Goal: Task Accomplishment & Management: Manage account settings

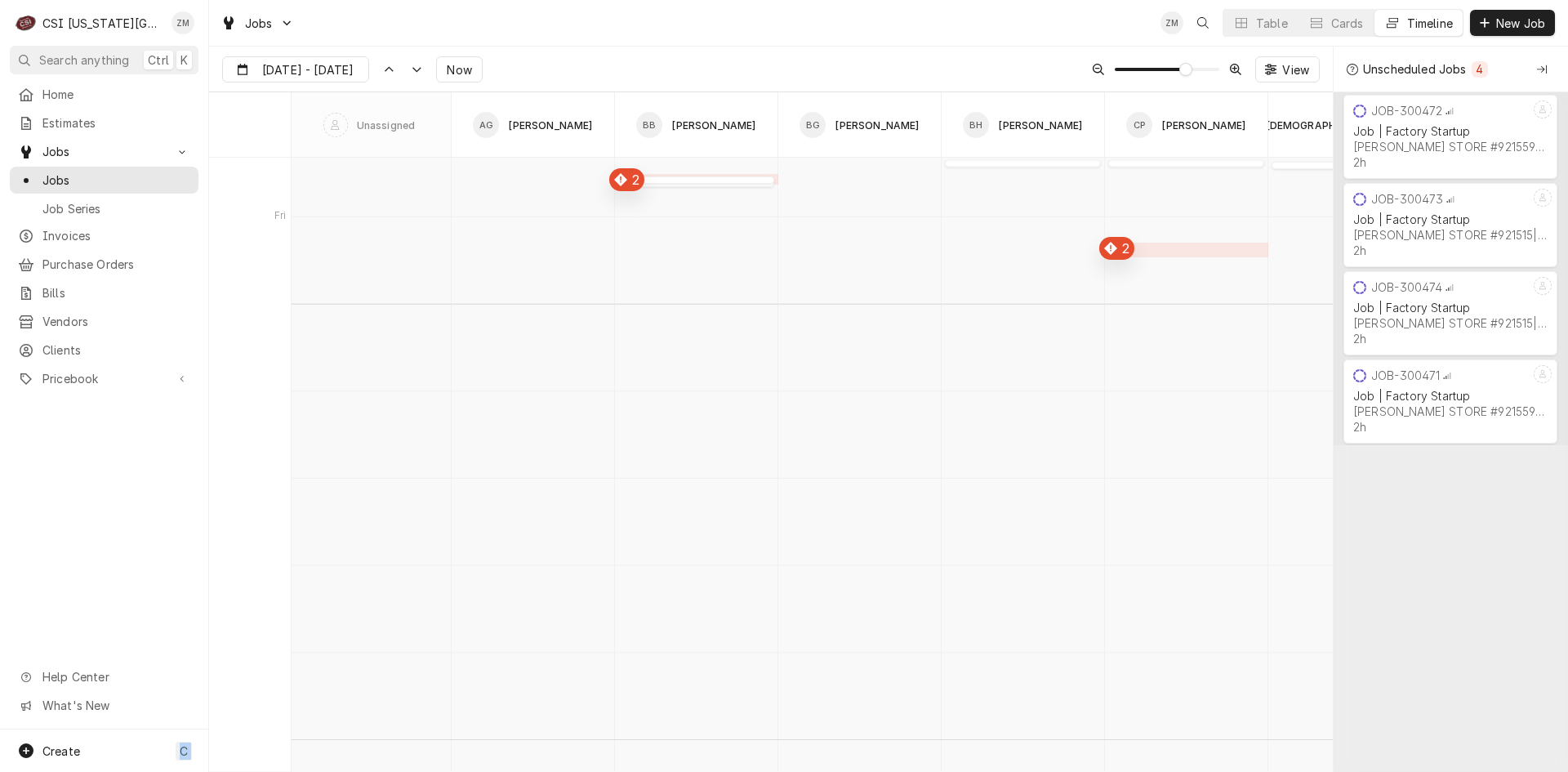
scroll to position [4841, 0]
click at [1241, 25] on icon "Dynamic Content Wrapper" at bounding box center [1241, 22] width 11 height 11
type input "Sep 18"
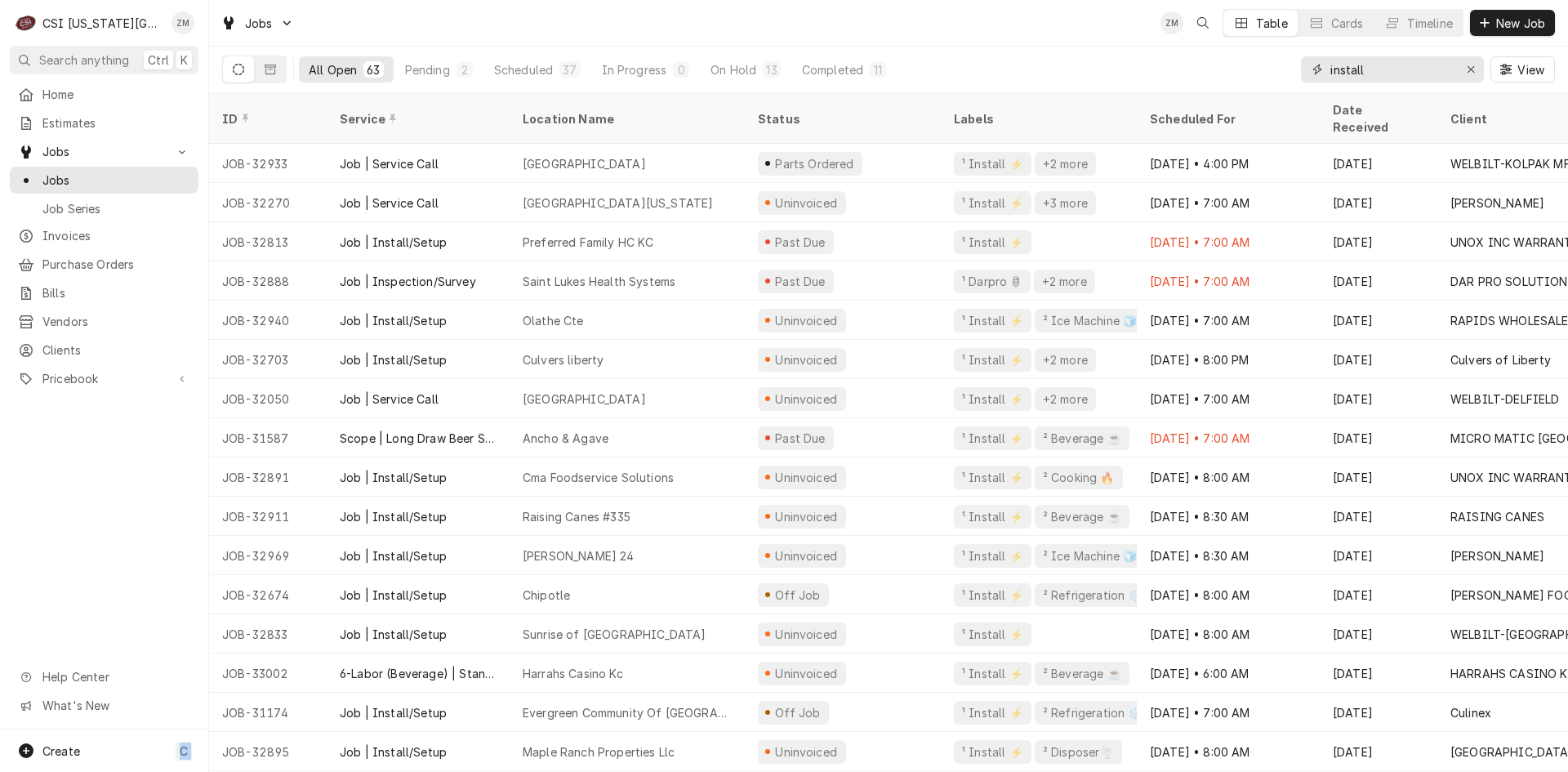
click at [1382, 70] on input "install" at bounding box center [1392, 69] width 123 height 26
click at [1233, 111] on div "Scheduled For" at bounding box center [1227, 119] width 154 height 17
click at [846, 113] on div "Status" at bounding box center [841, 119] width 167 height 17
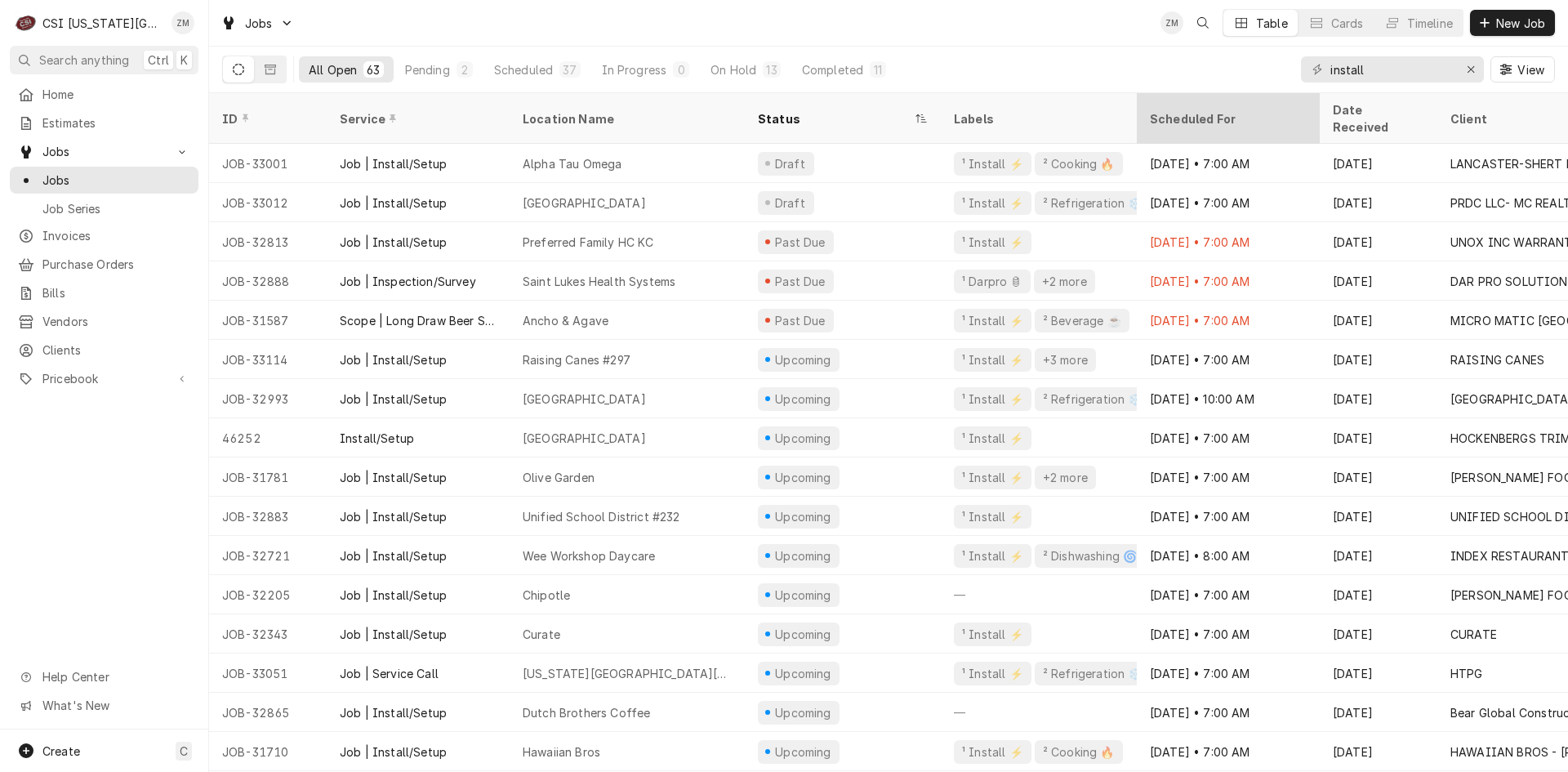
click at [1172, 113] on div "Scheduled For" at bounding box center [1227, 119] width 154 height 17
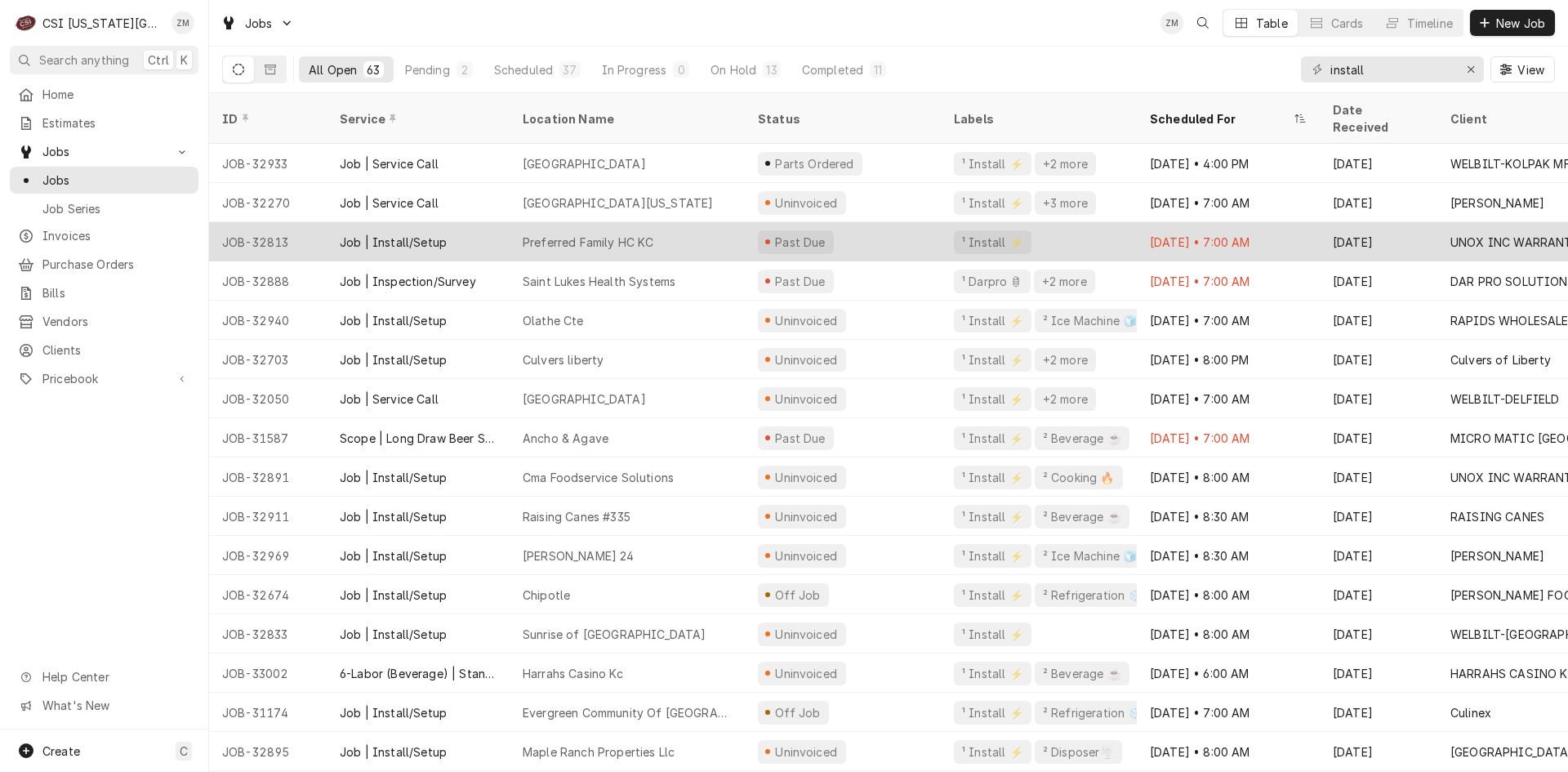
click at [690, 239] on div "Preferred Family HC KC" at bounding box center [628, 241] width 235 height 39
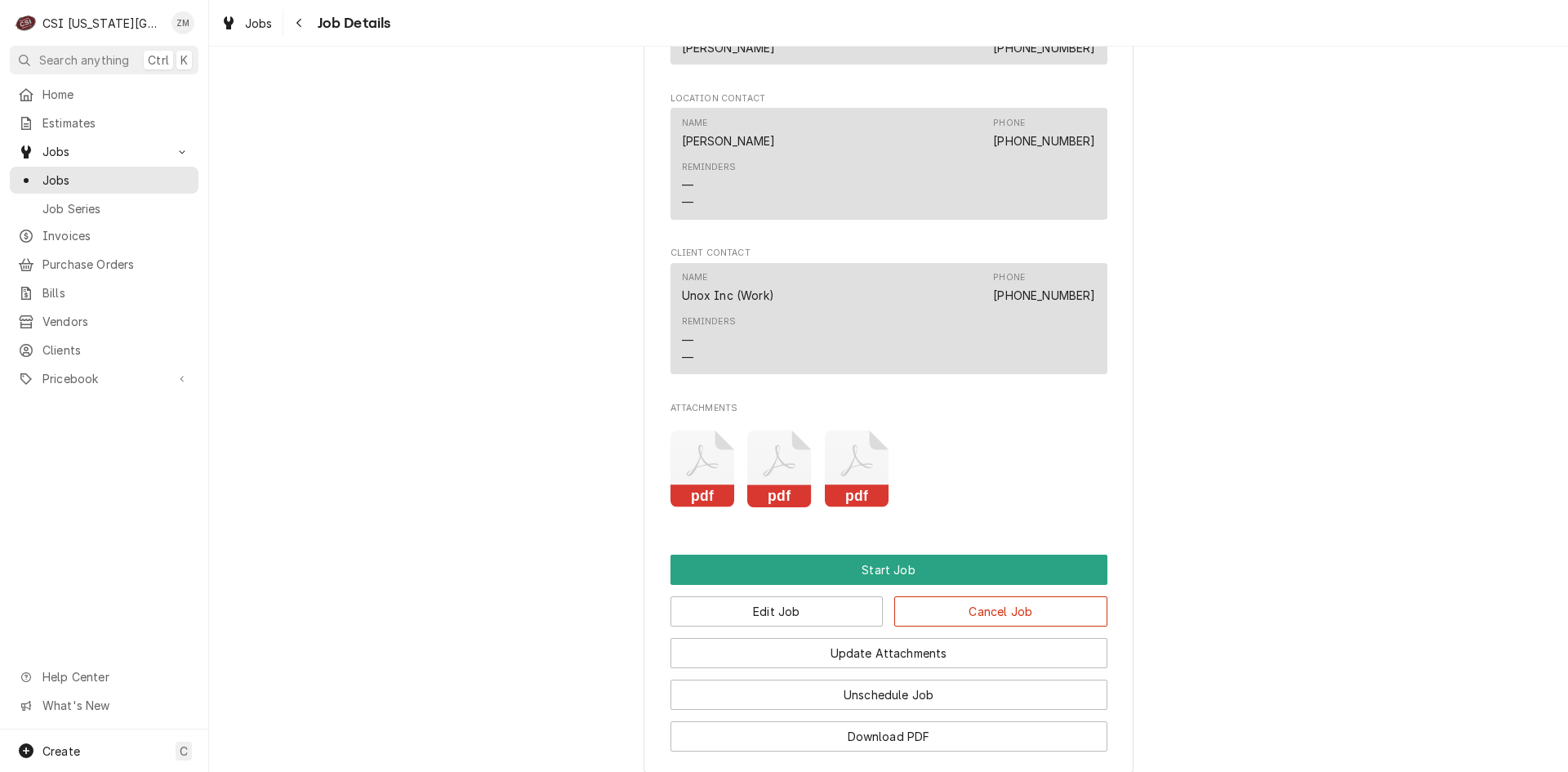
scroll to position [1552, 0]
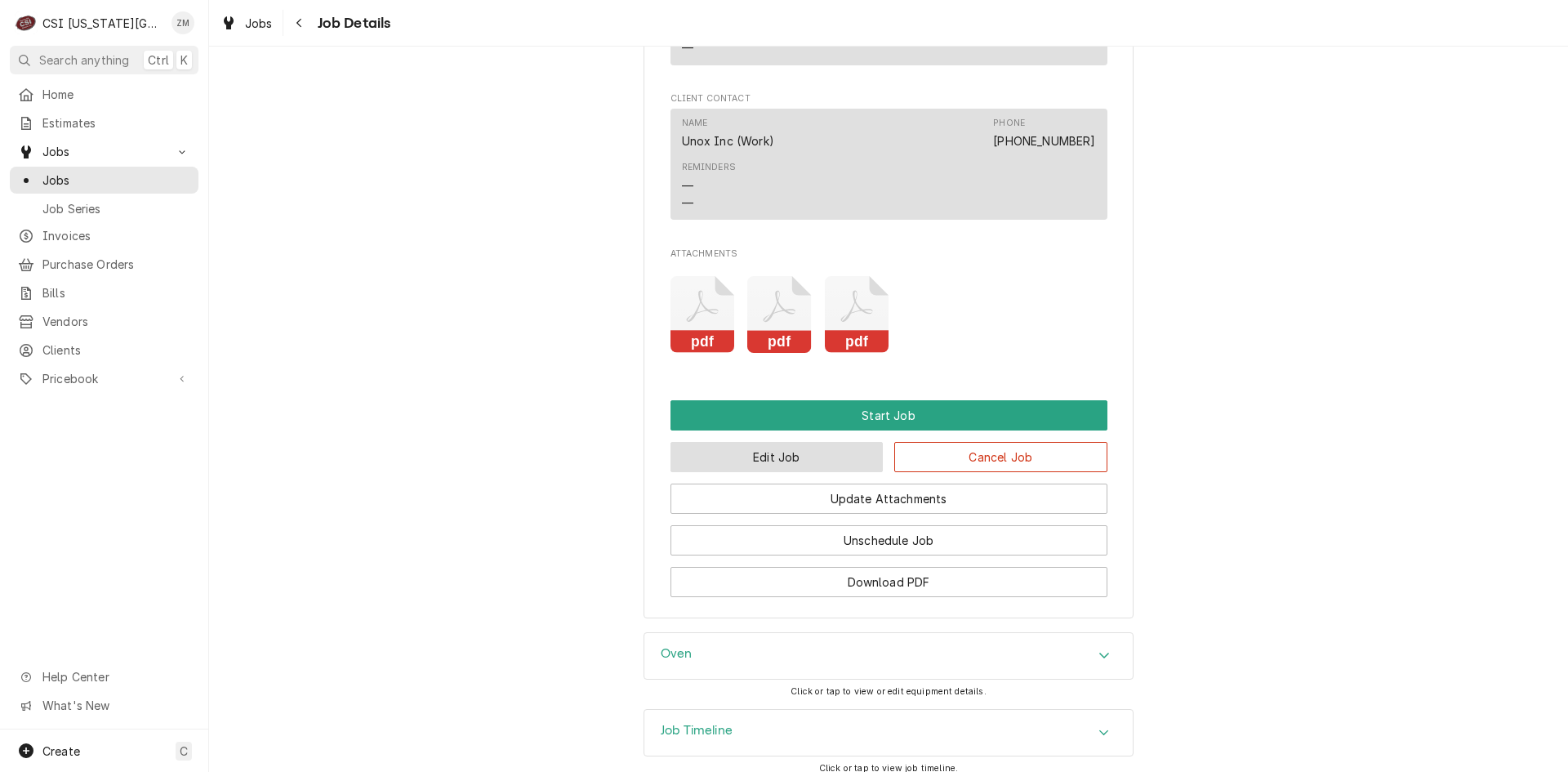
click at [775, 469] on button "Edit Job" at bounding box center [777, 456] width 214 height 30
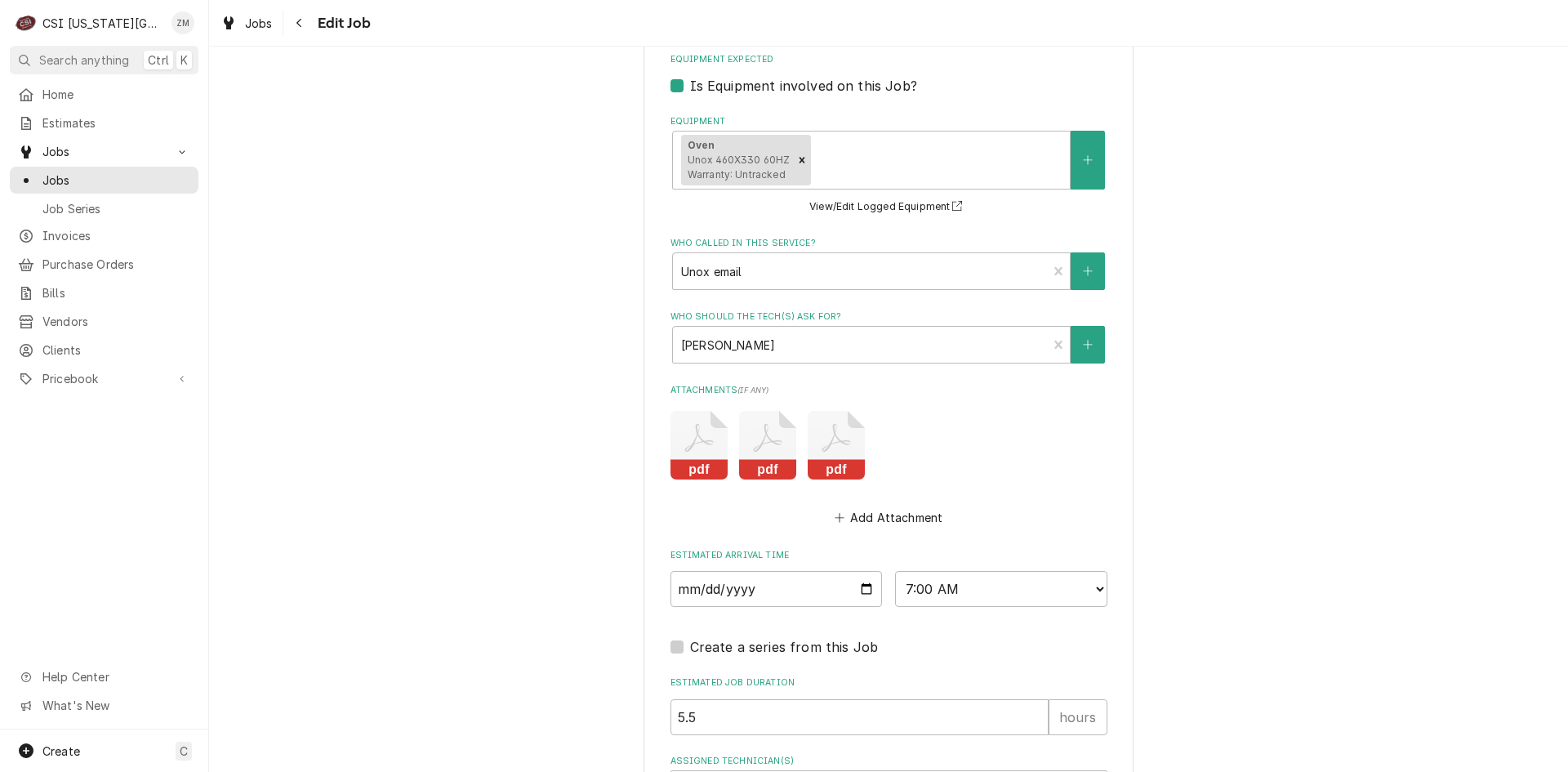
scroll to position [1516, 0]
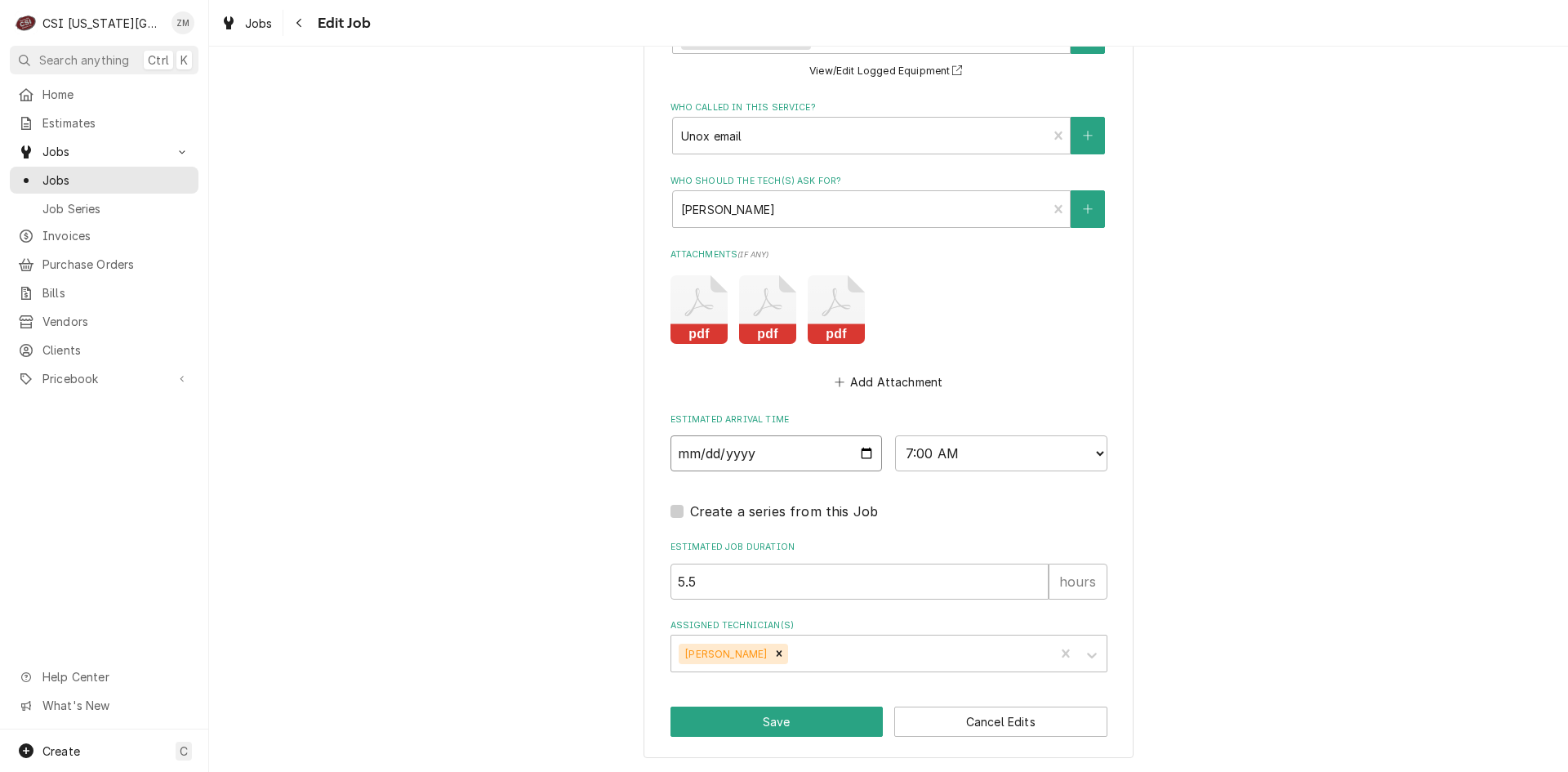
click at [855, 458] on input "2025-09-25" at bounding box center [777, 454] width 213 height 36
type textarea "x"
type input "2025-10-03"
click at [809, 717] on button "Save" at bounding box center [777, 721] width 214 height 30
type textarea "x"
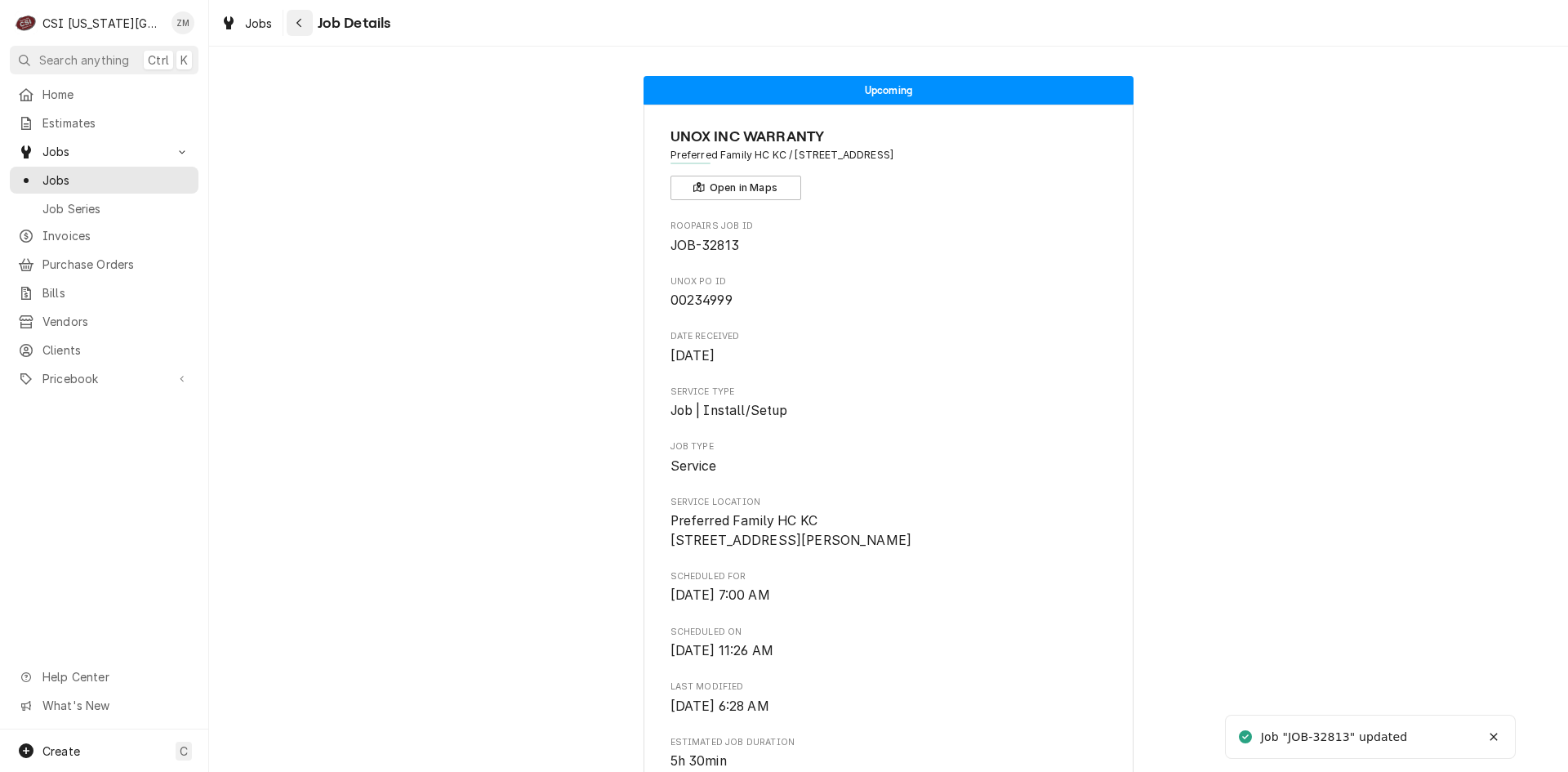
click at [305, 32] on button "Navigate back" at bounding box center [300, 22] width 26 height 26
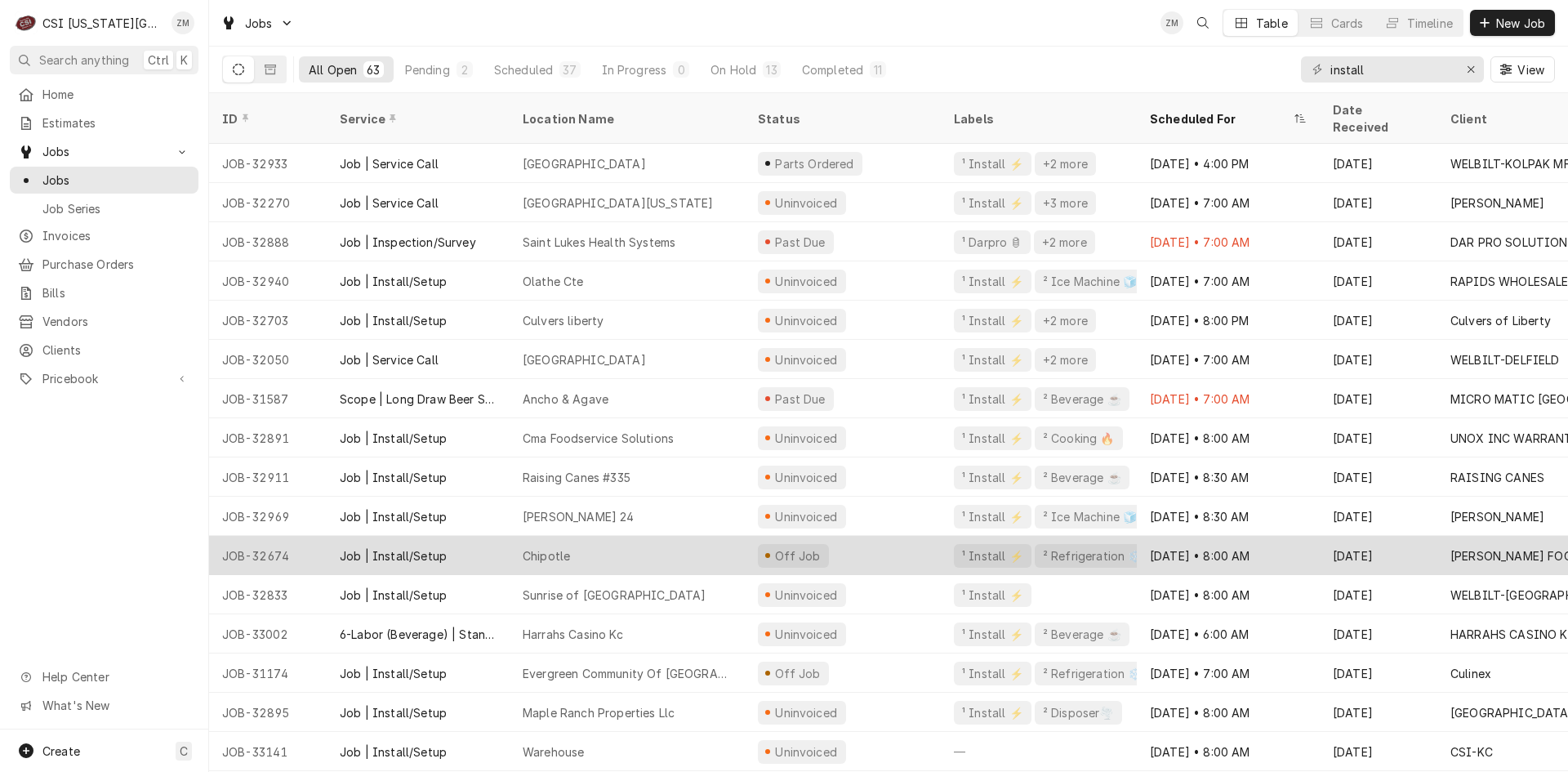
click at [619, 536] on div "Chipotle" at bounding box center [628, 555] width 235 height 39
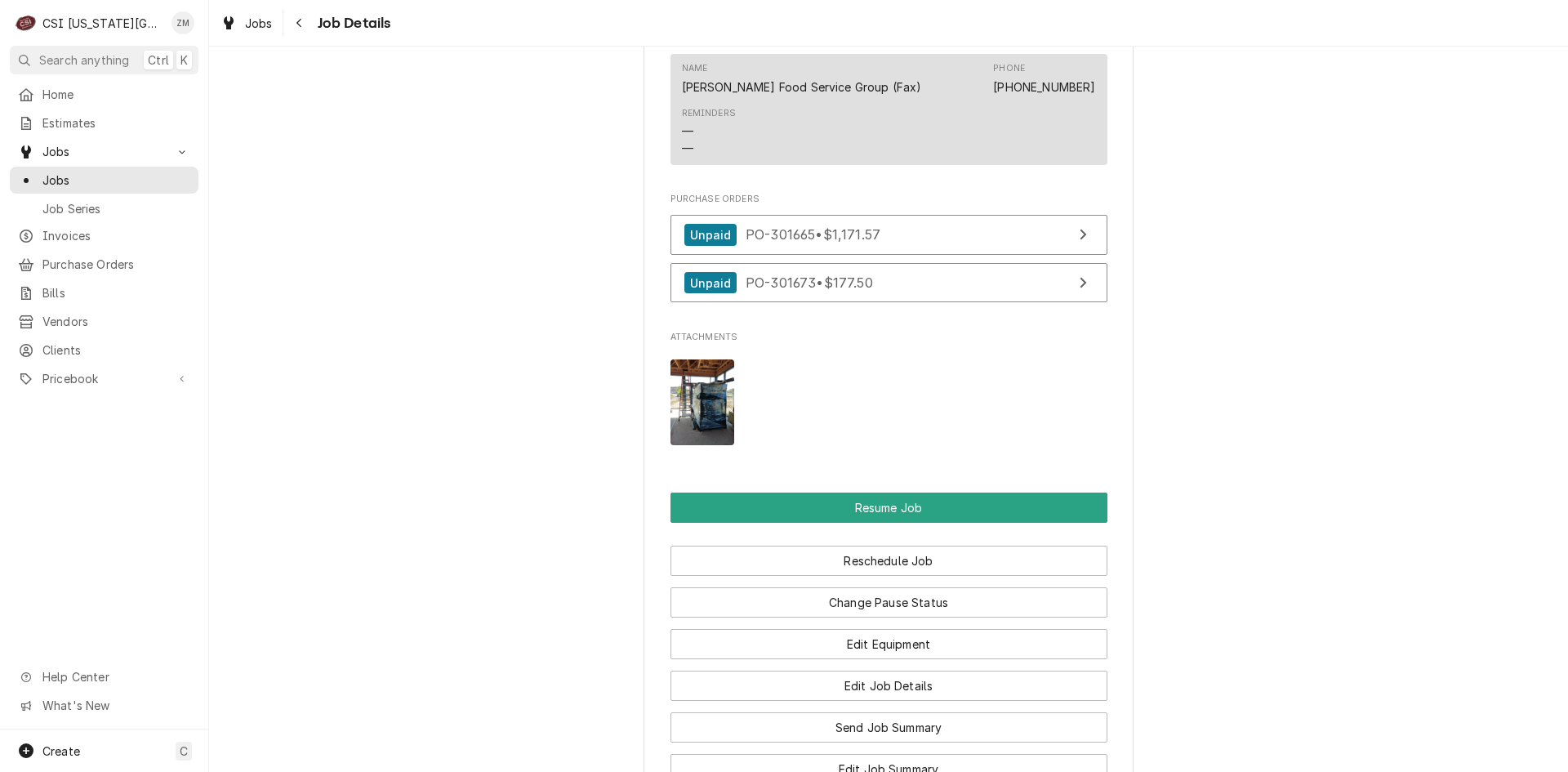
scroll to position [2287, 0]
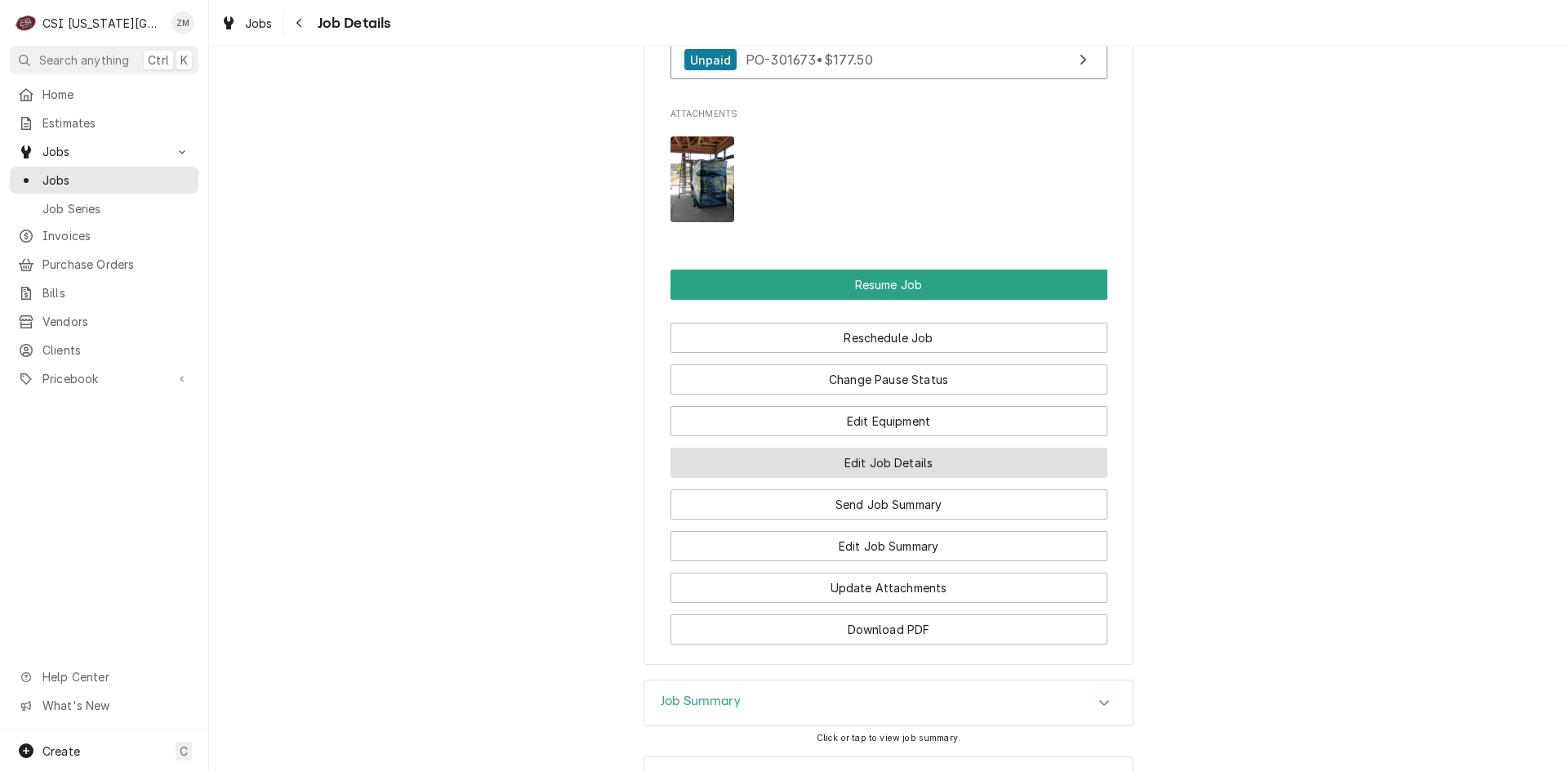
click at [823, 450] on button "Edit Job Details" at bounding box center [889, 463] width 437 height 30
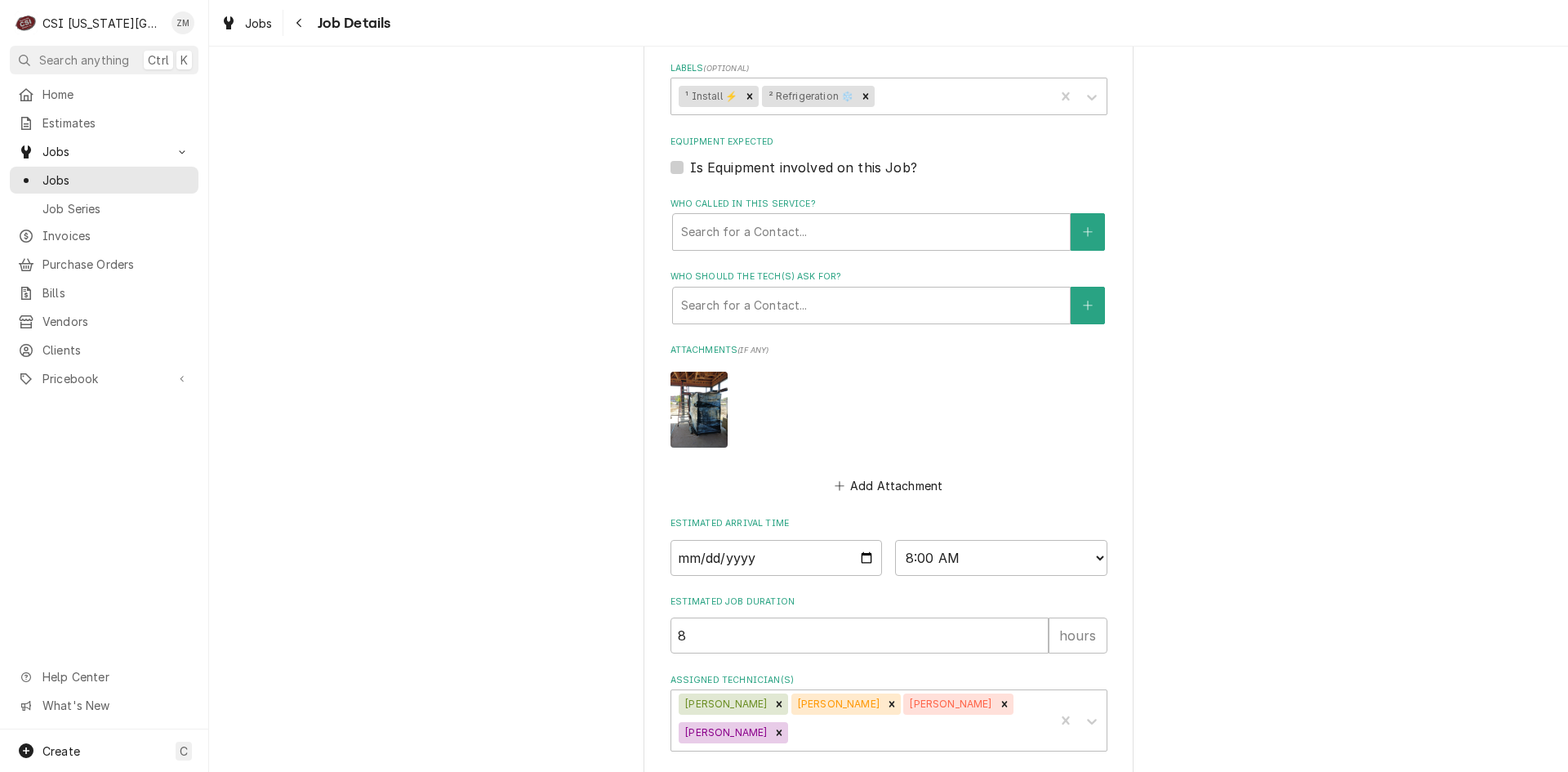
scroll to position [1168, 0]
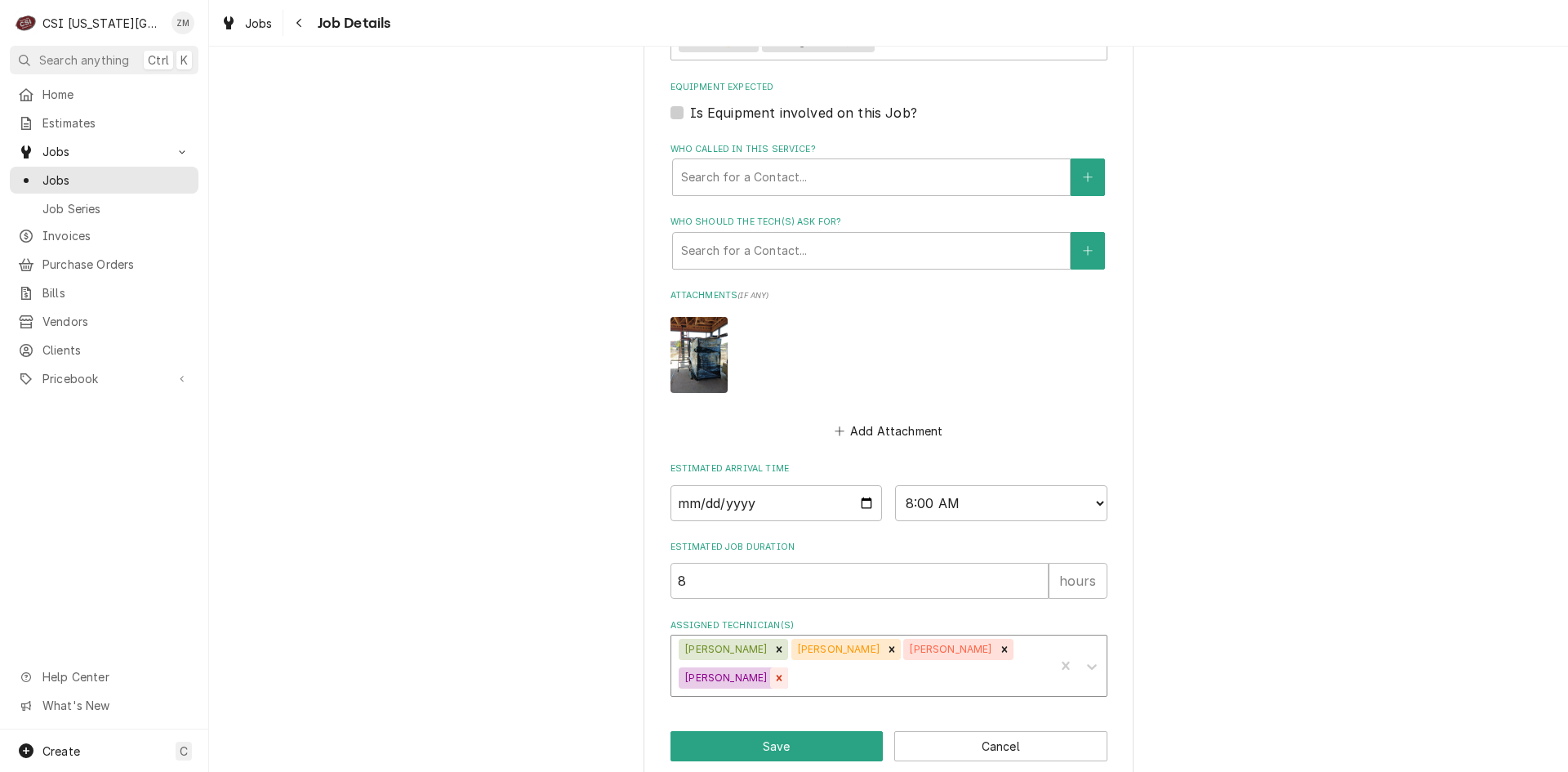
click at [785, 673] on icon "Remove Will Larsen" at bounding box center [779, 678] width 11 height 11
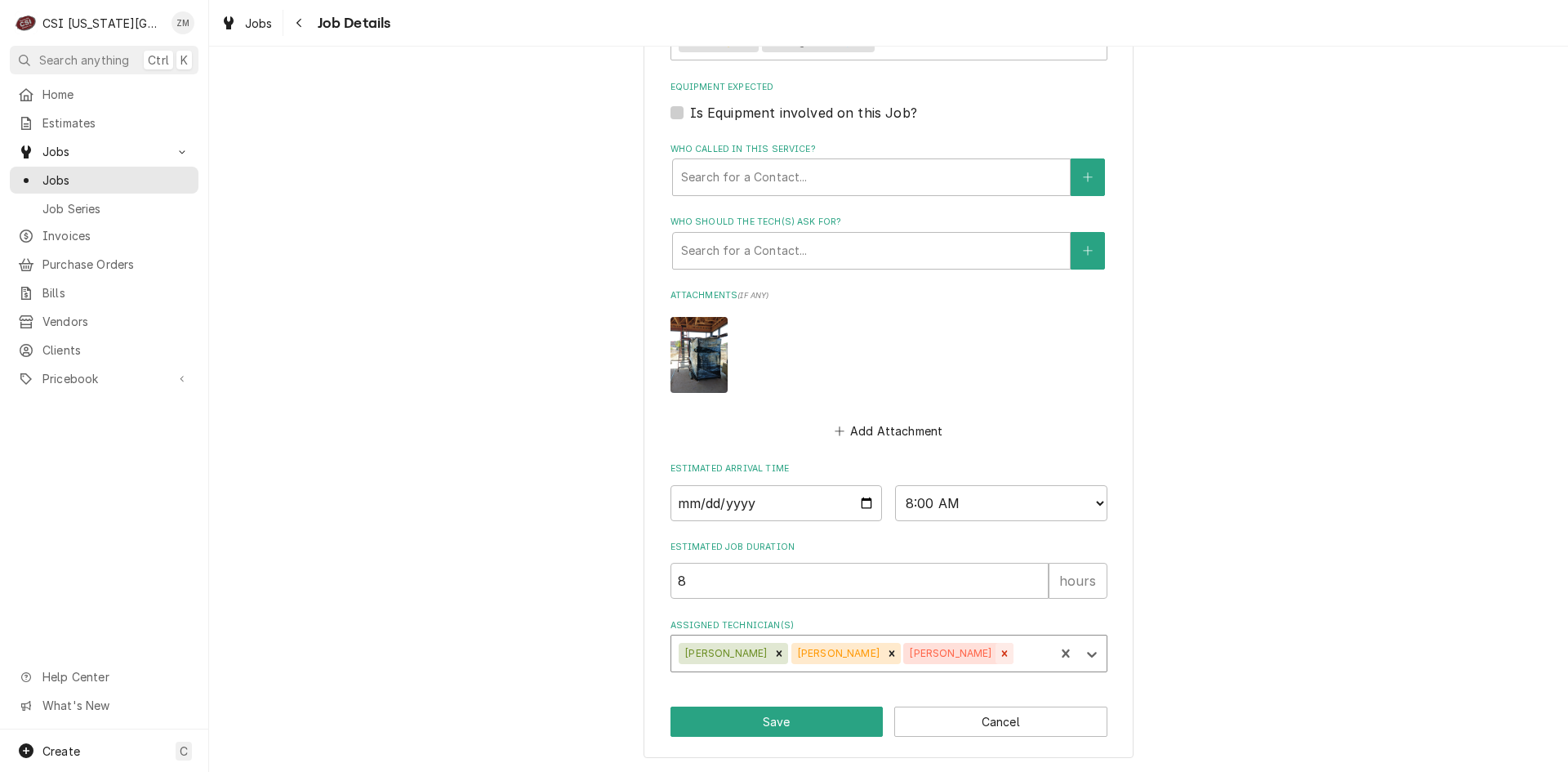
click at [1001, 655] on icon "Remove Tyler Wilson" at bounding box center [1004, 654] width 6 height 6
click at [886, 654] on icon "Remove Joey Stahl" at bounding box center [891, 653] width 11 height 11
click at [770, 654] on div "Remove Damon Cantu" at bounding box center [779, 654] width 18 height 22
click at [861, 505] on input "2025-09-30" at bounding box center [777, 503] width 213 height 36
type textarea "x"
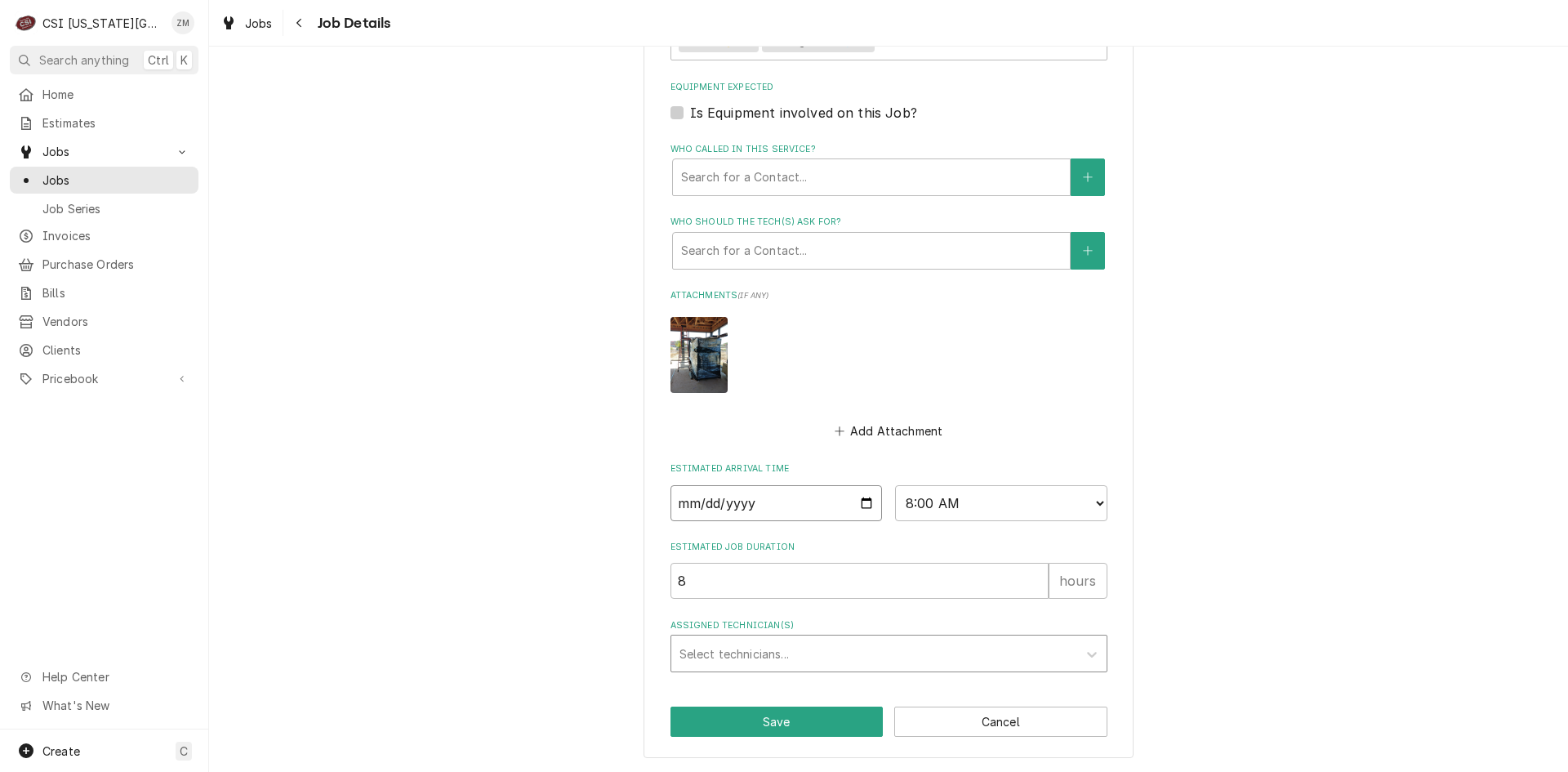
type input "2025-10-30"
type textarea "x"
type input "2025-10-20"
click at [864, 508] on input "2025-10-20" at bounding box center [777, 503] width 213 height 36
type textarea "x"
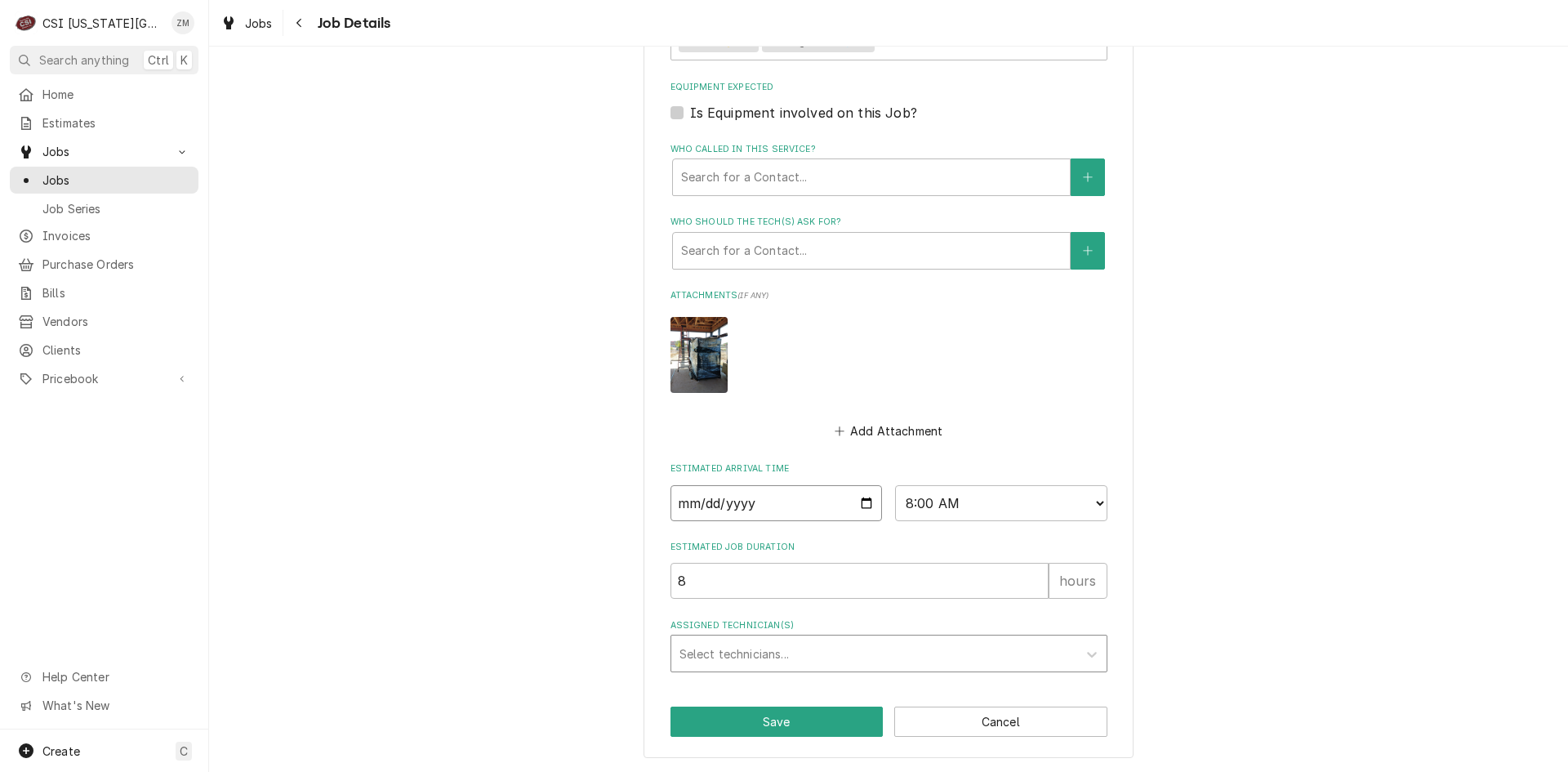
type input "2025-10-13"
click at [713, 723] on button "Save" at bounding box center [777, 721] width 214 height 30
type textarea "x"
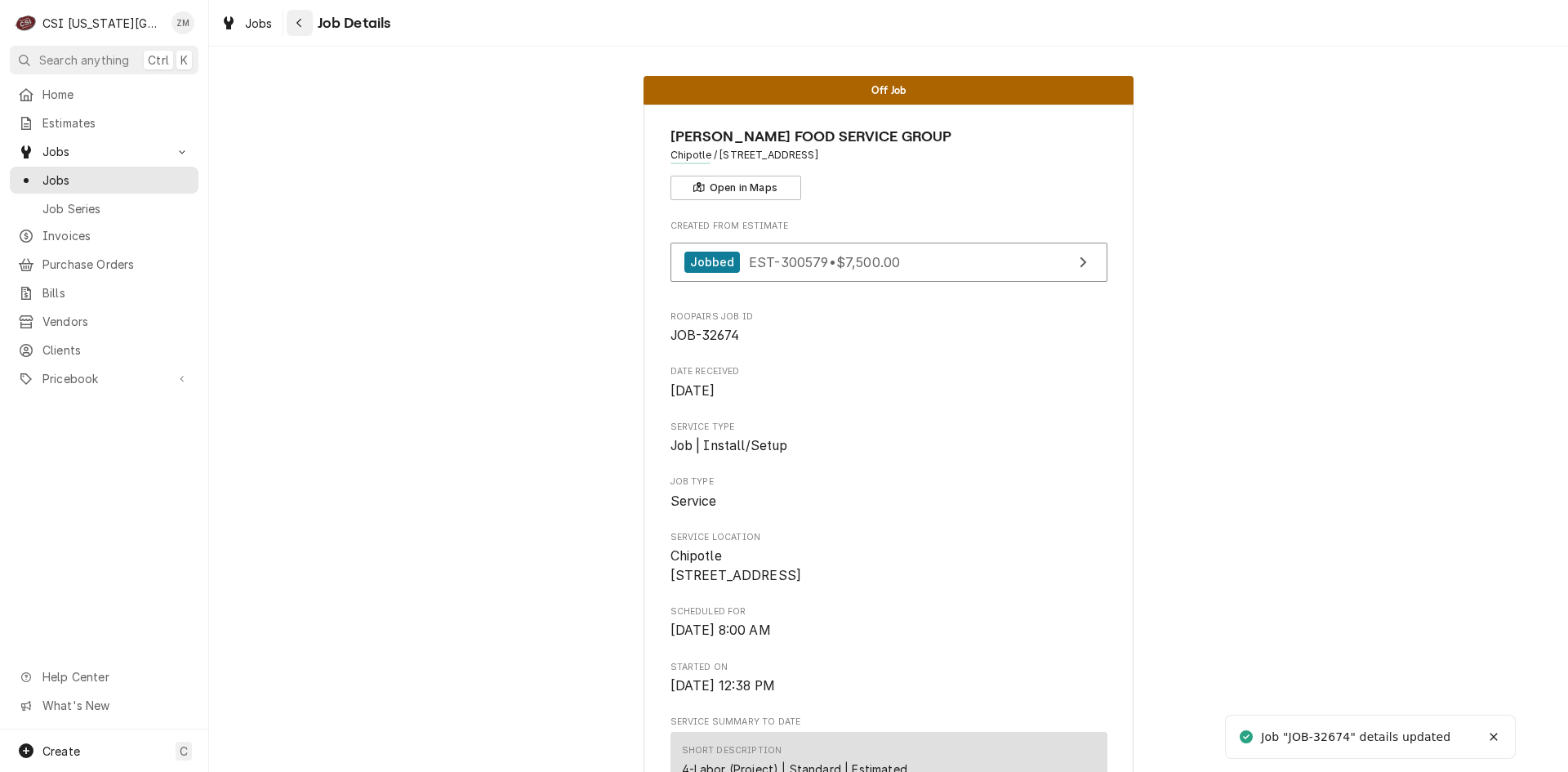
click at [296, 27] on icon "Navigate back" at bounding box center [299, 22] width 8 height 11
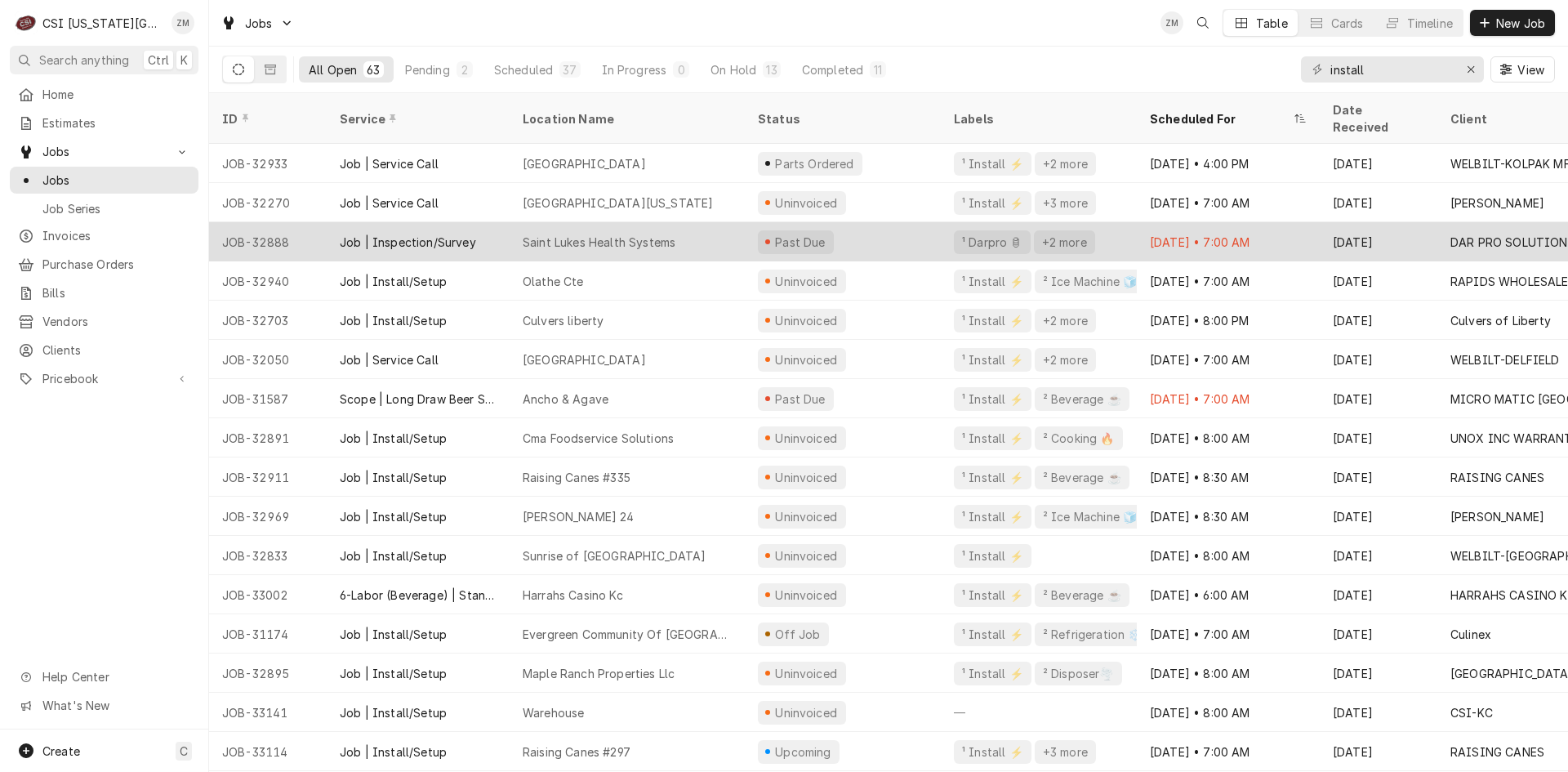
click at [689, 237] on div "Saint Lukes Health Systems" at bounding box center [628, 241] width 235 height 39
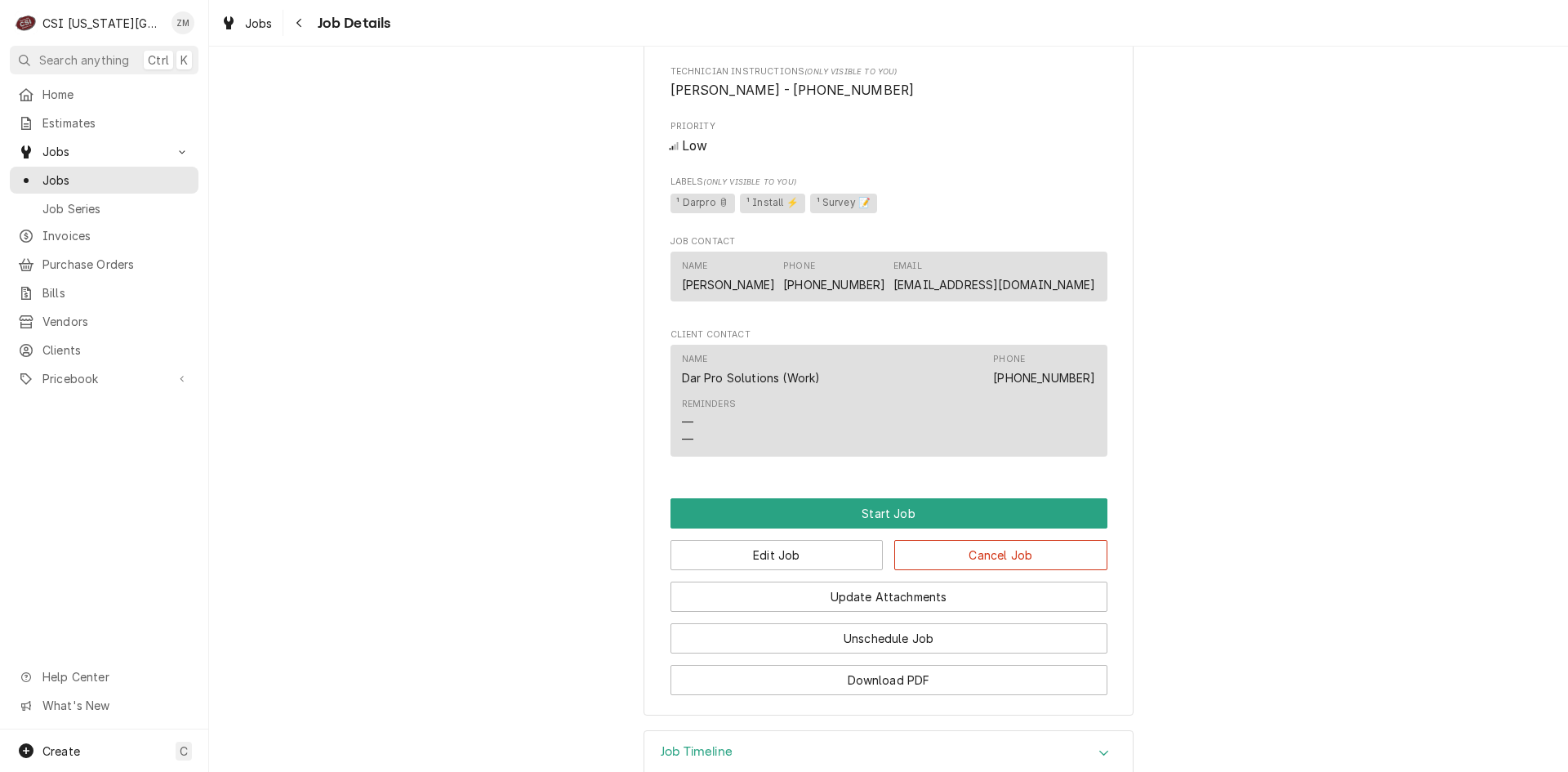
scroll to position [1044, 0]
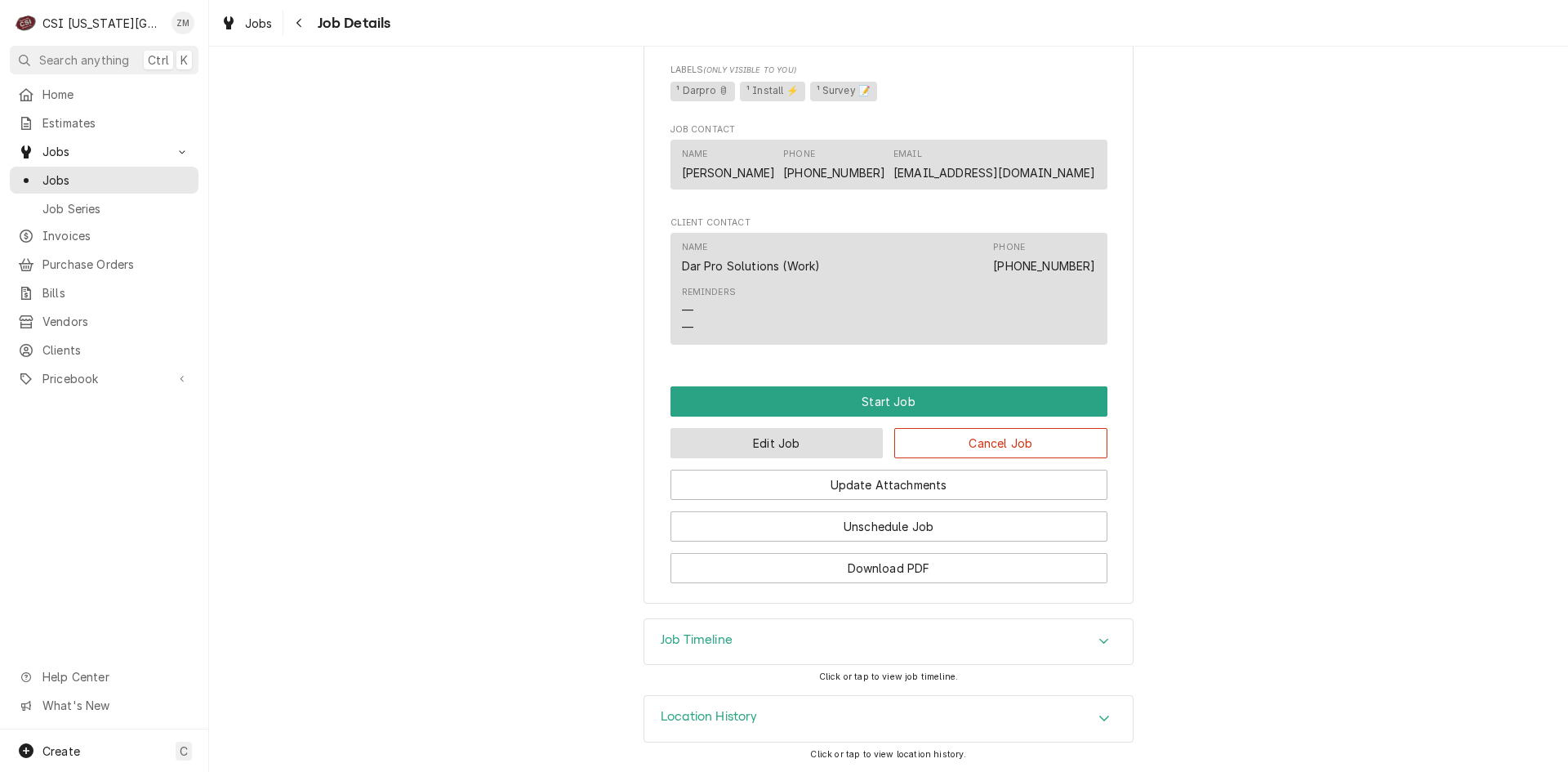
click at [741, 437] on button "Edit Job" at bounding box center [777, 443] width 214 height 30
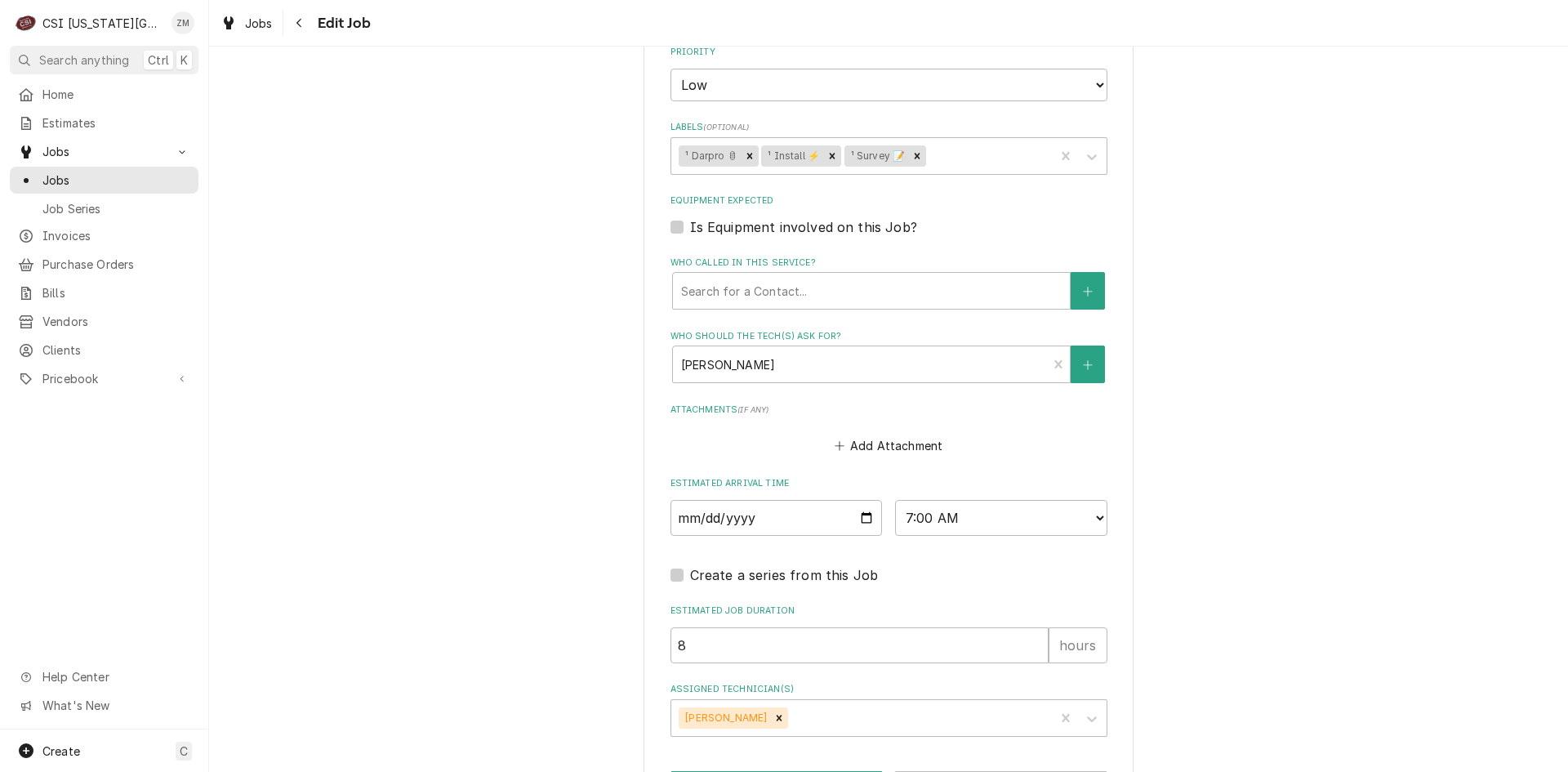
scroll to position [1206, 0]
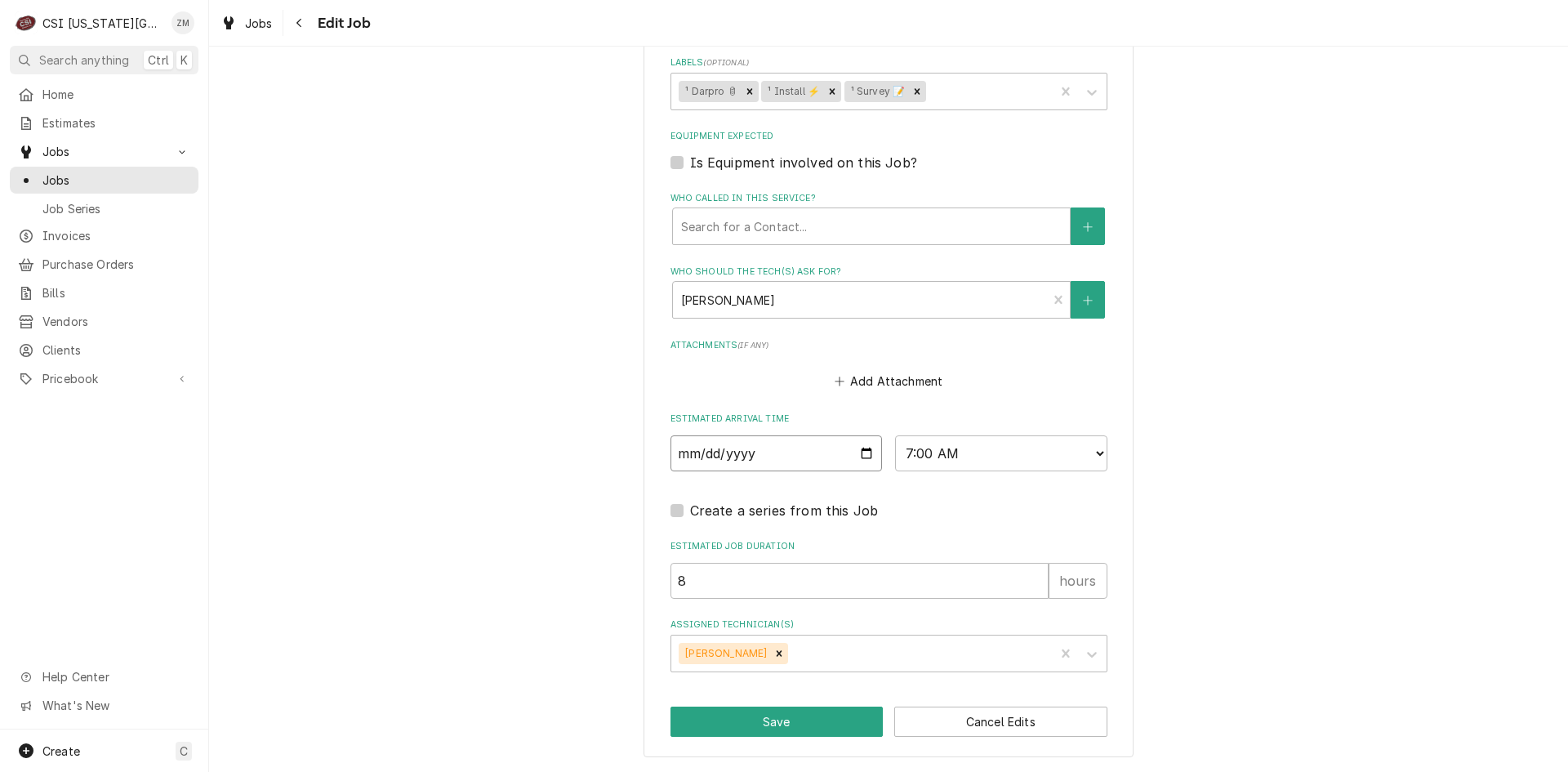
click at [862, 459] on input "2025-09-25" at bounding box center [777, 454] width 213 height 36
type textarea "x"
type input "2025-10-03"
click at [806, 717] on button "Save" at bounding box center [777, 721] width 214 height 30
type textarea "x"
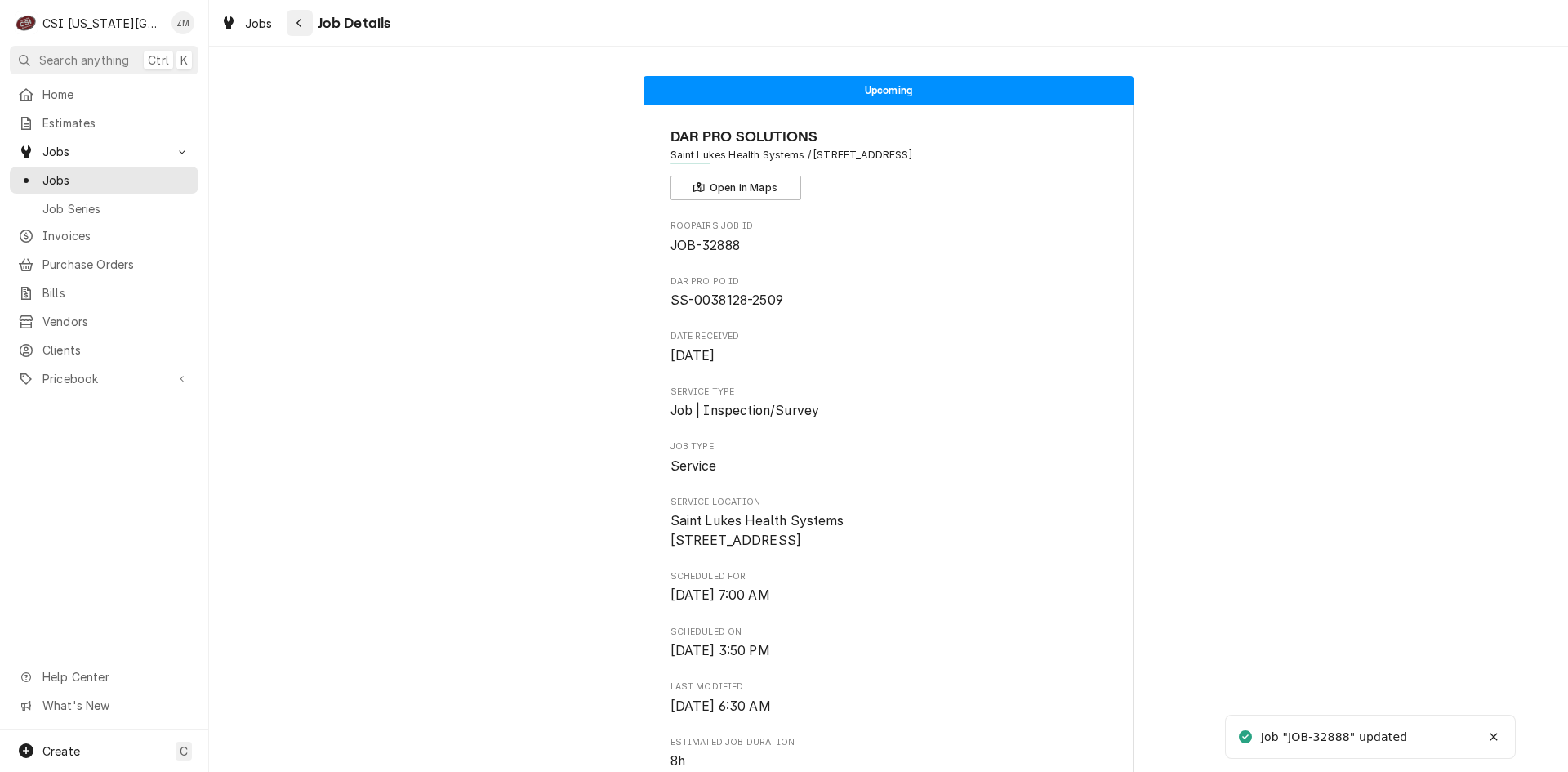
click at [303, 25] on div "Navigate back" at bounding box center [299, 22] width 16 height 16
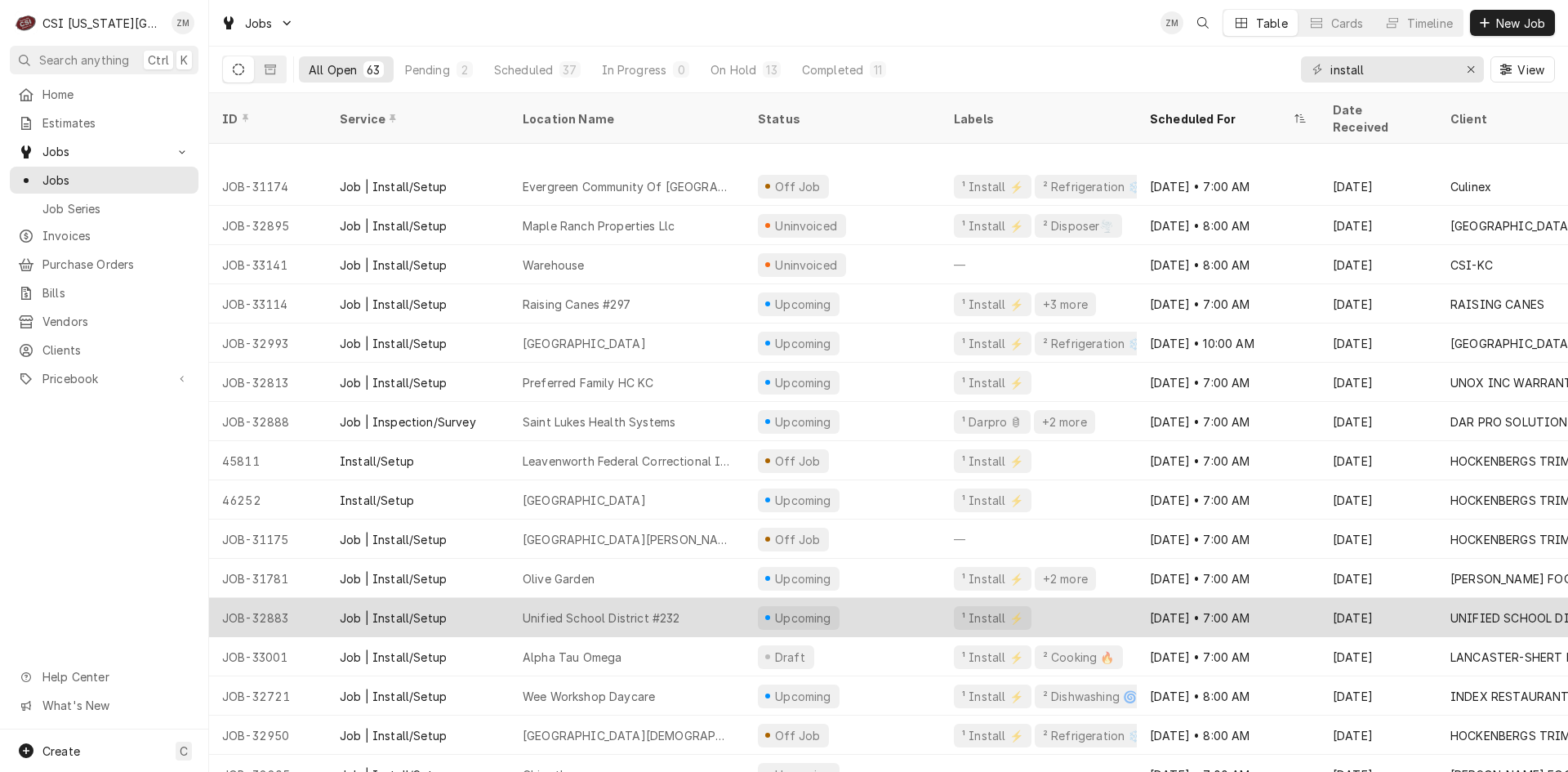
scroll to position [490, 0]
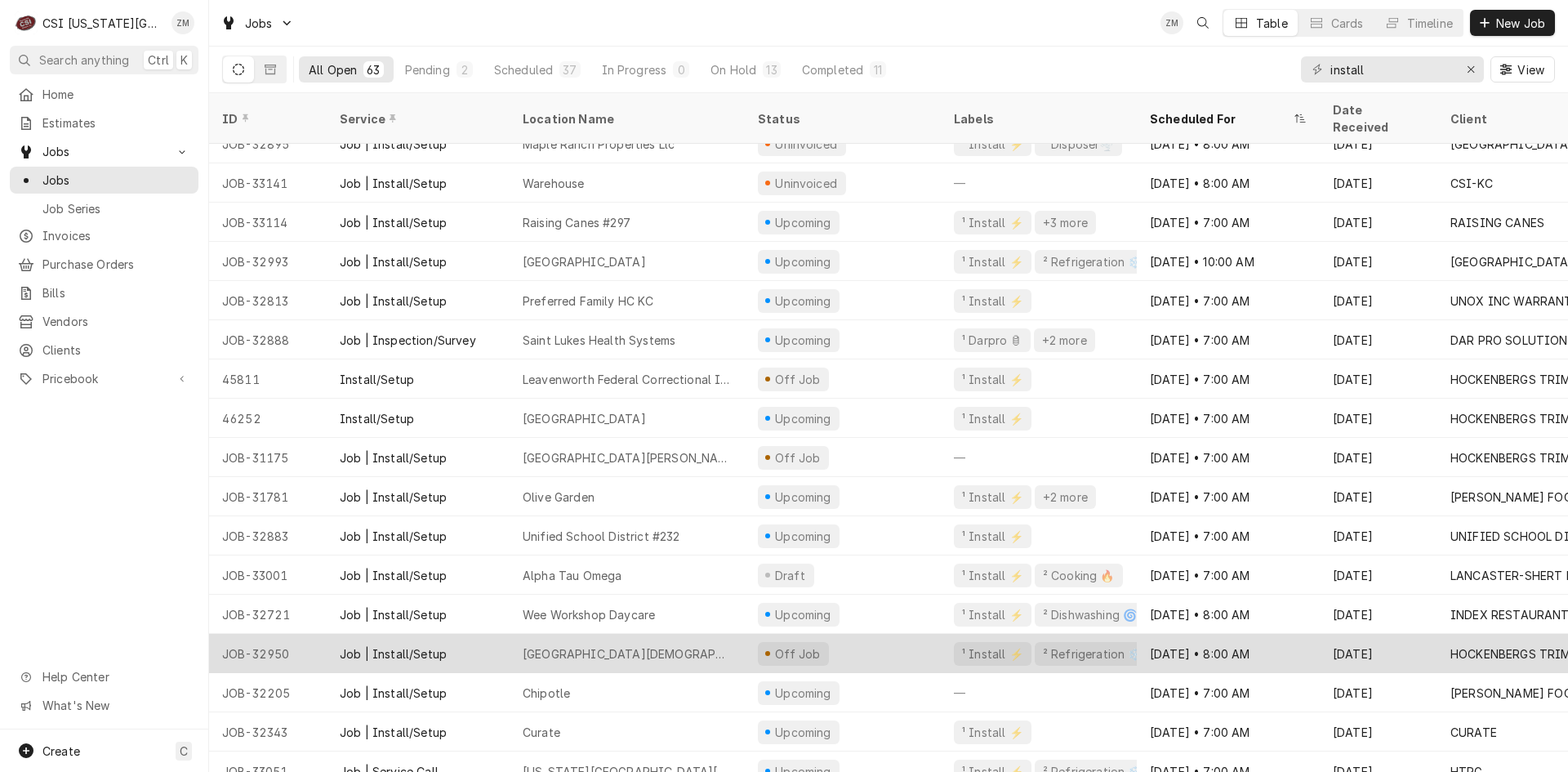
click at [709, 644] on div "Ku Chabad Jewish Center" at bounding box center [628, 653] width 235 height 39
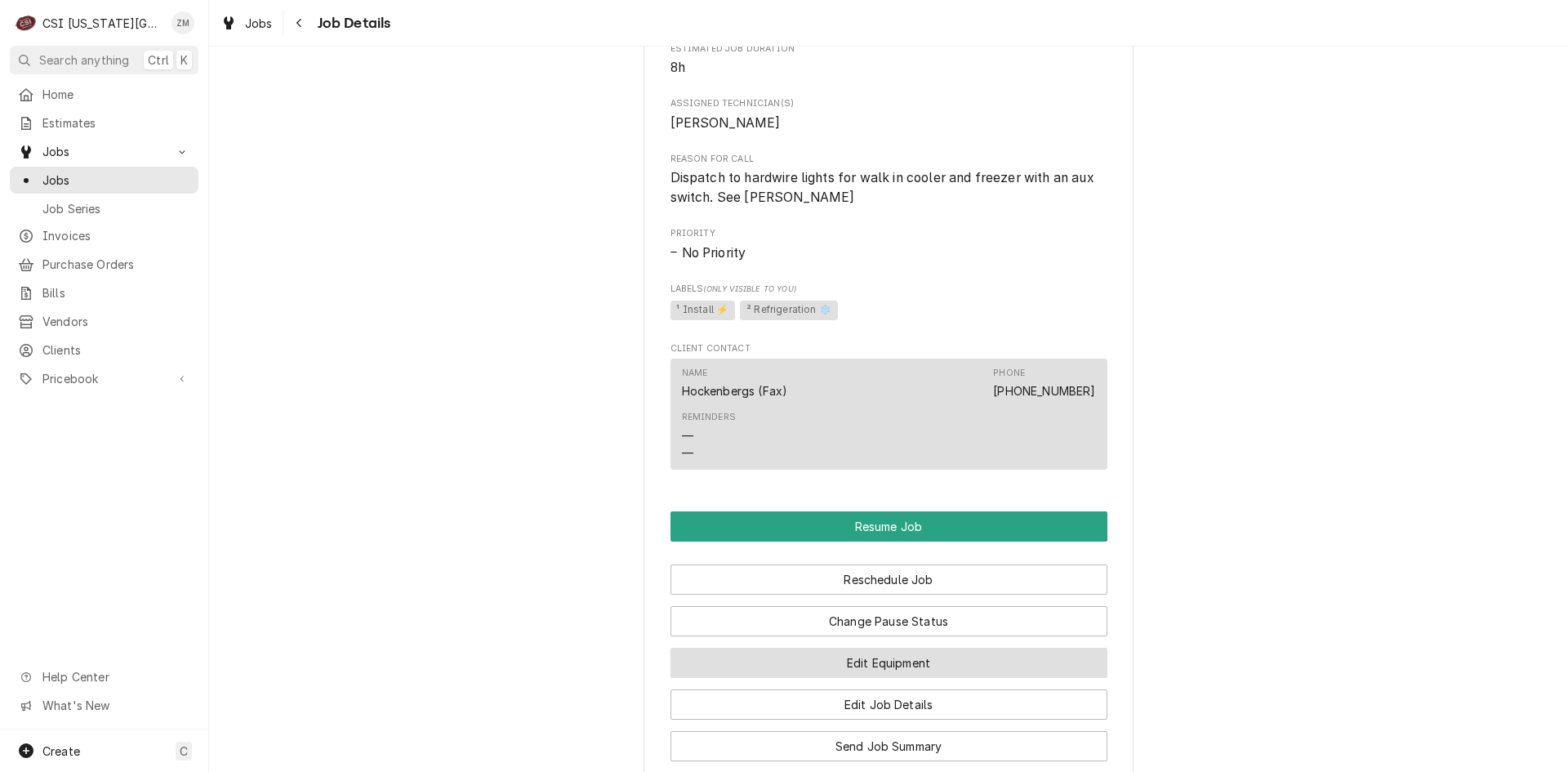
scroll to position [1062, 0]
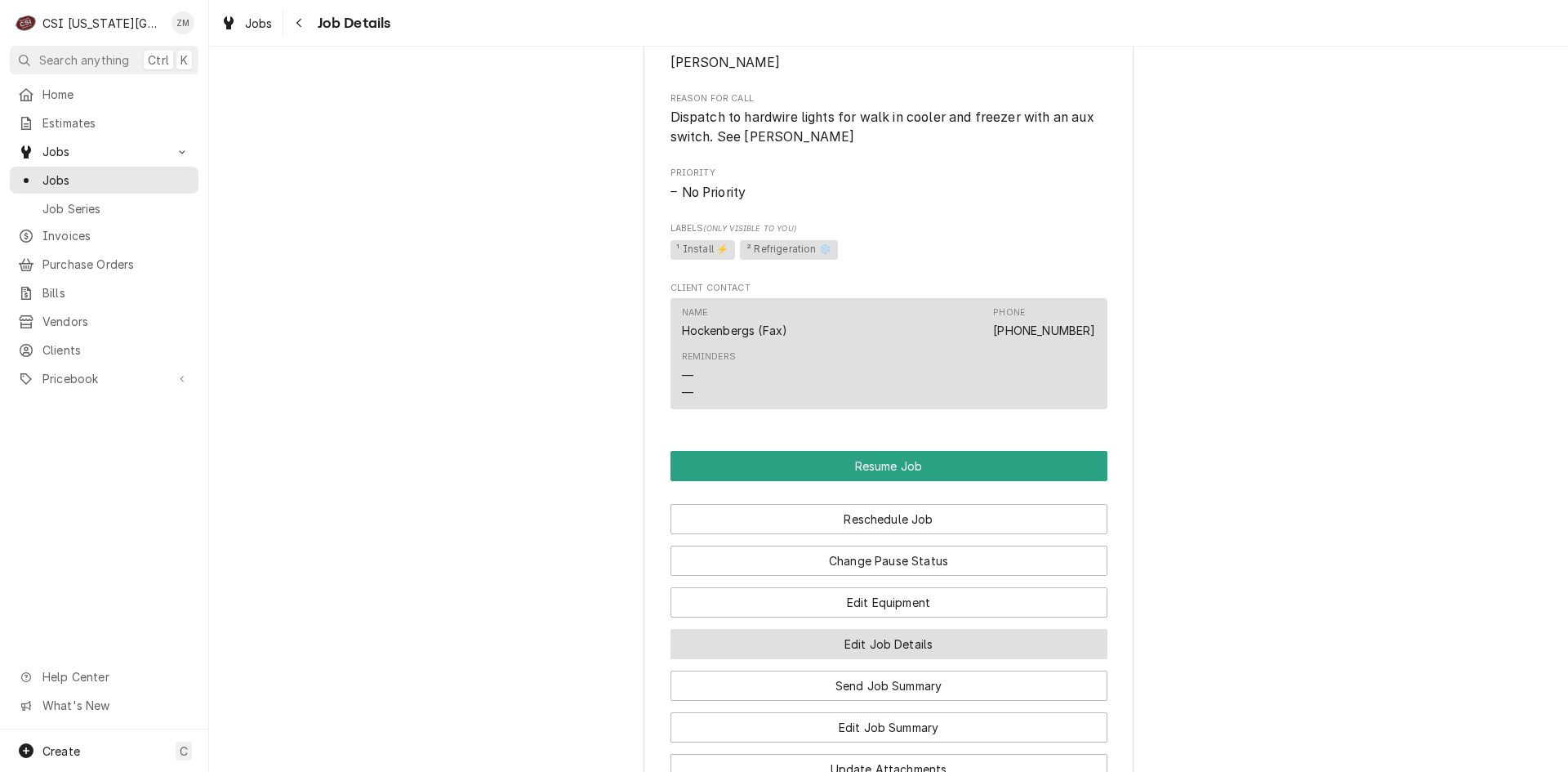
click at [866, 660] on button "Edit Job Details" at bounding box center [889, 644] width 437 height 30
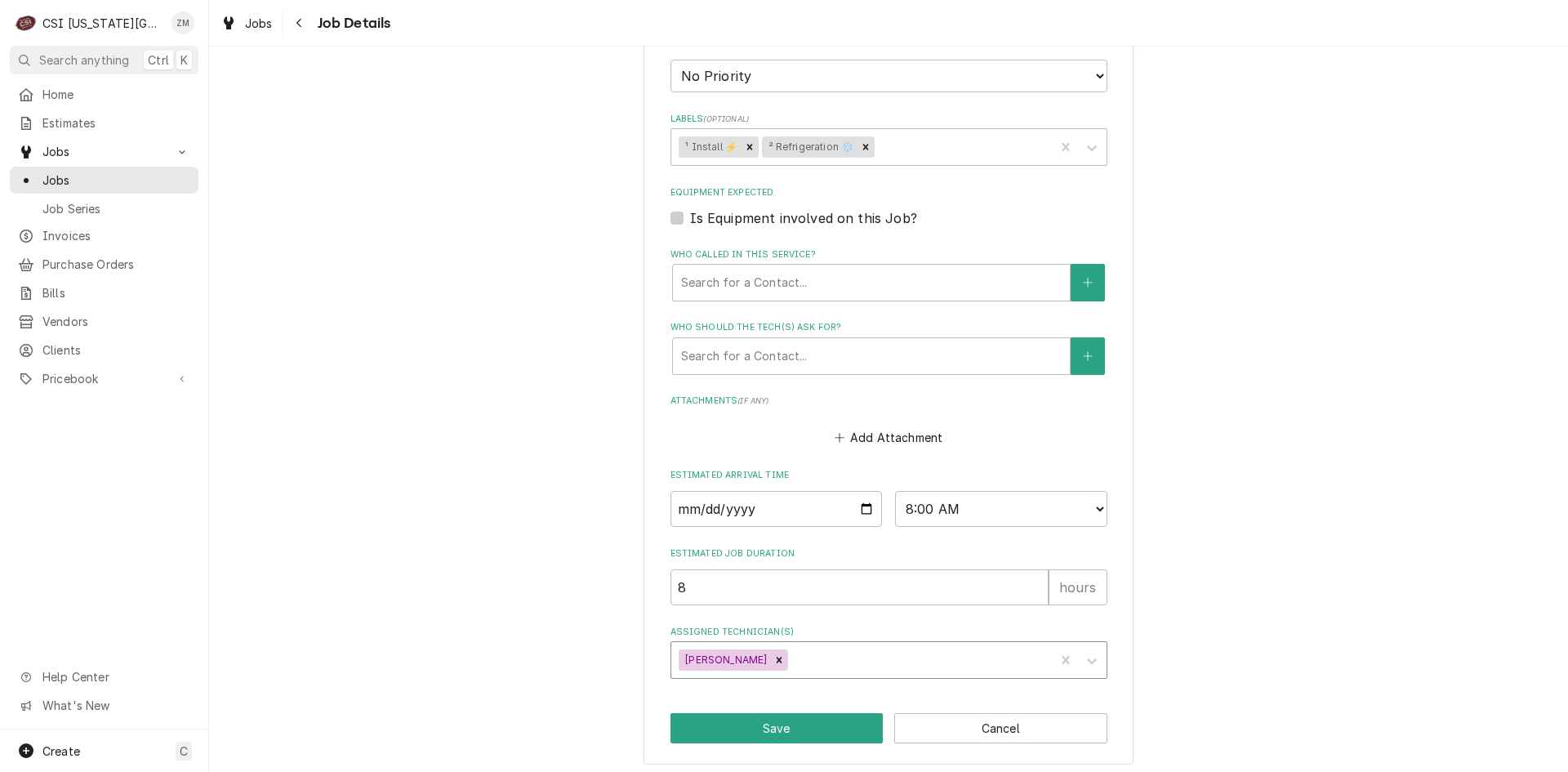
scroll to position [599, 0]
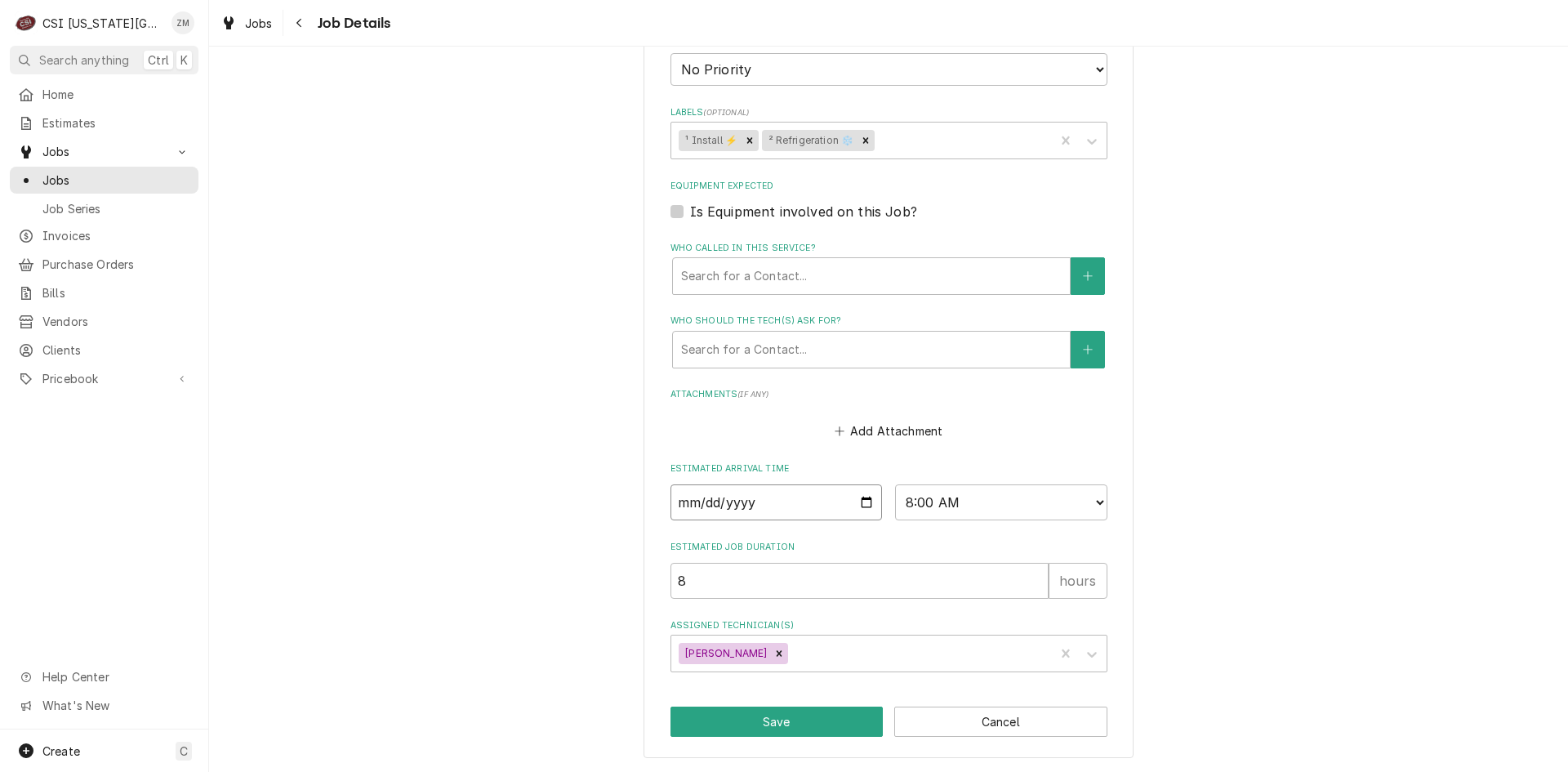
click at [860, 501] on input "2025-10-06" at bounding box center [777, 502] width 213 height 36
type textarea "x"
type input "2025-10-03"
click at [823, 731] on button "Save" at bounding box center [777, 721] width 214 height 30
type textarea "x"
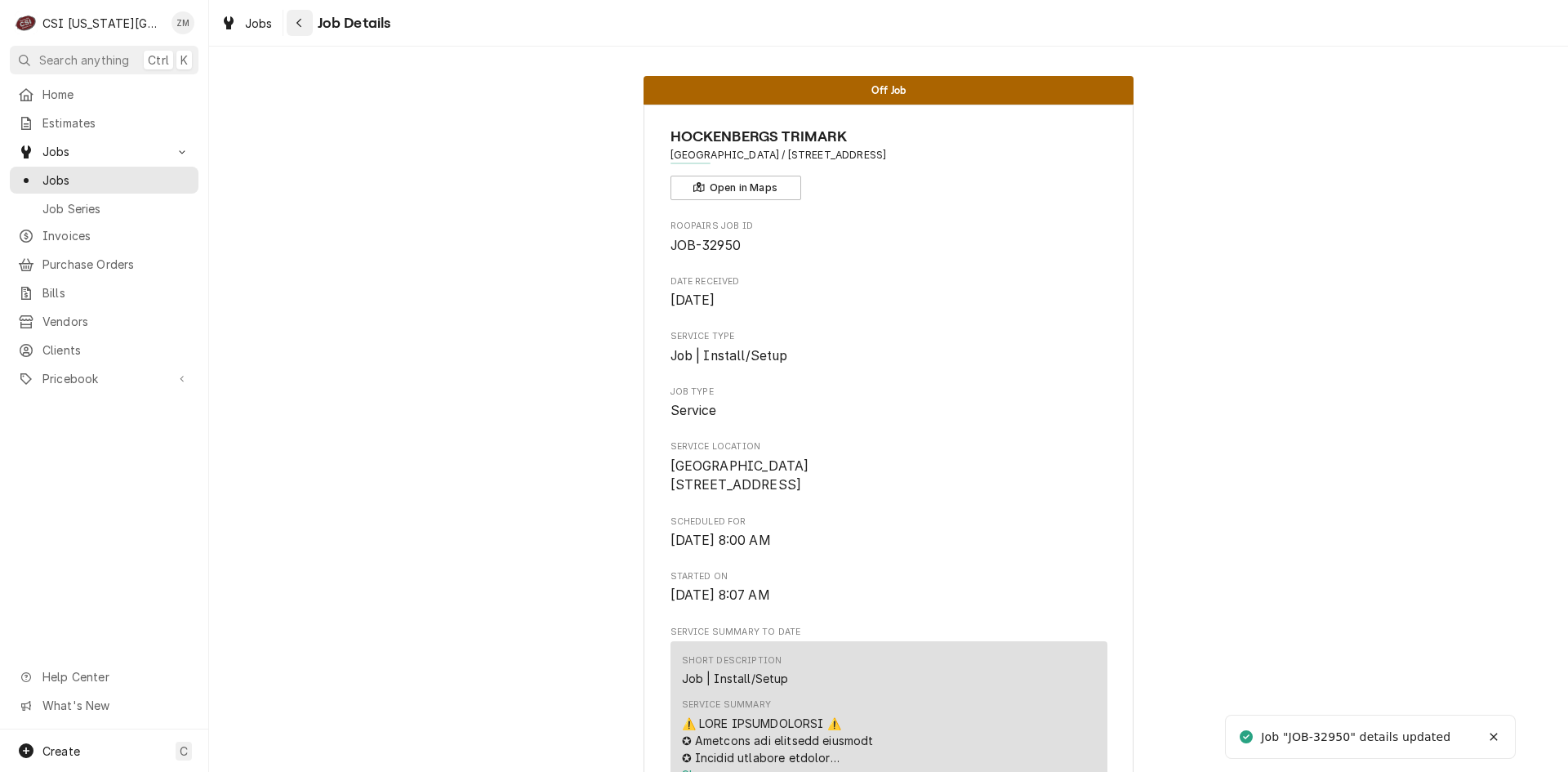
click at [304, 35] on button "Navigate back" at bounding box center [300, 22] width 26 height 26
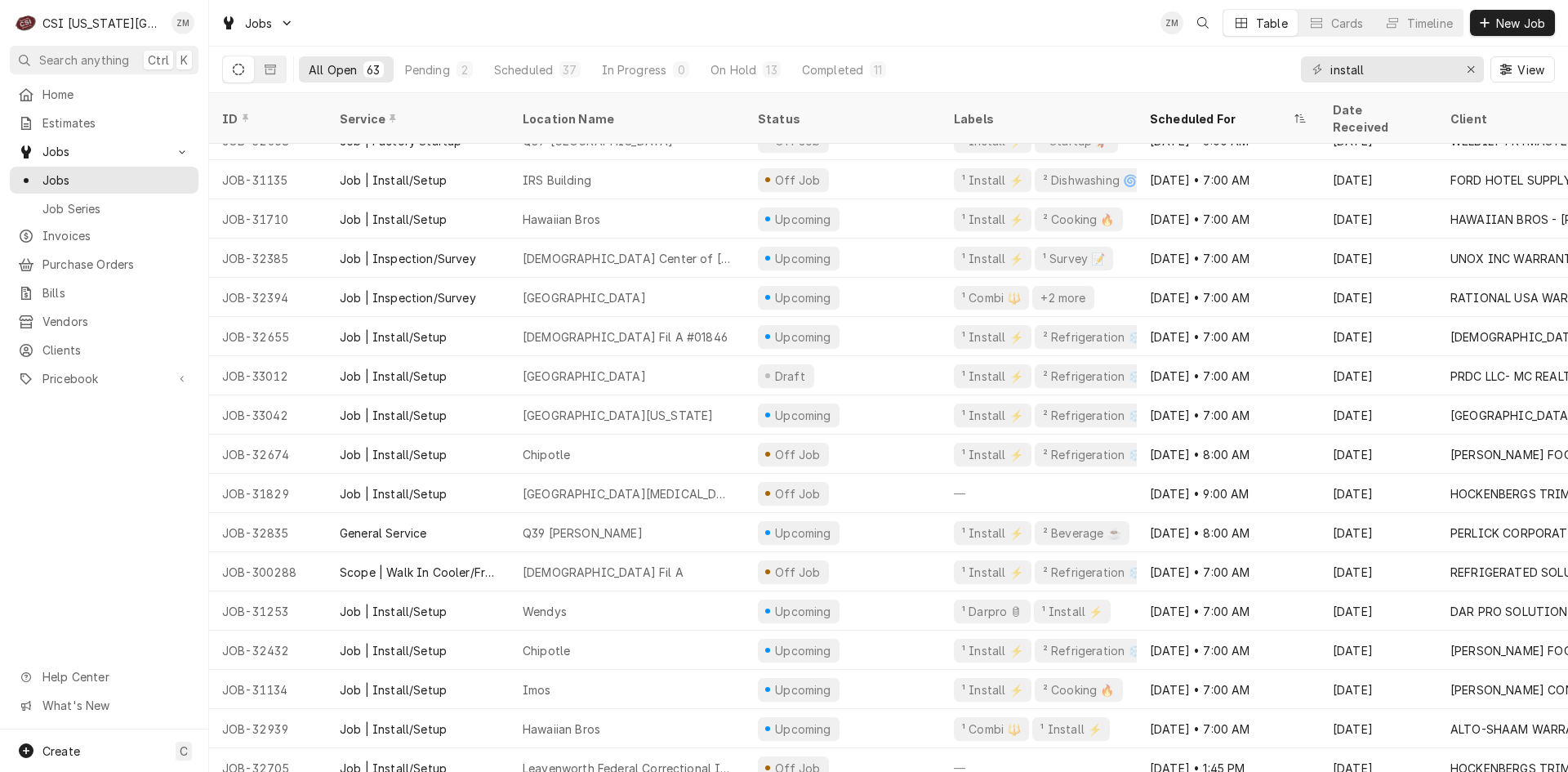
scroll to position [1282, 0]
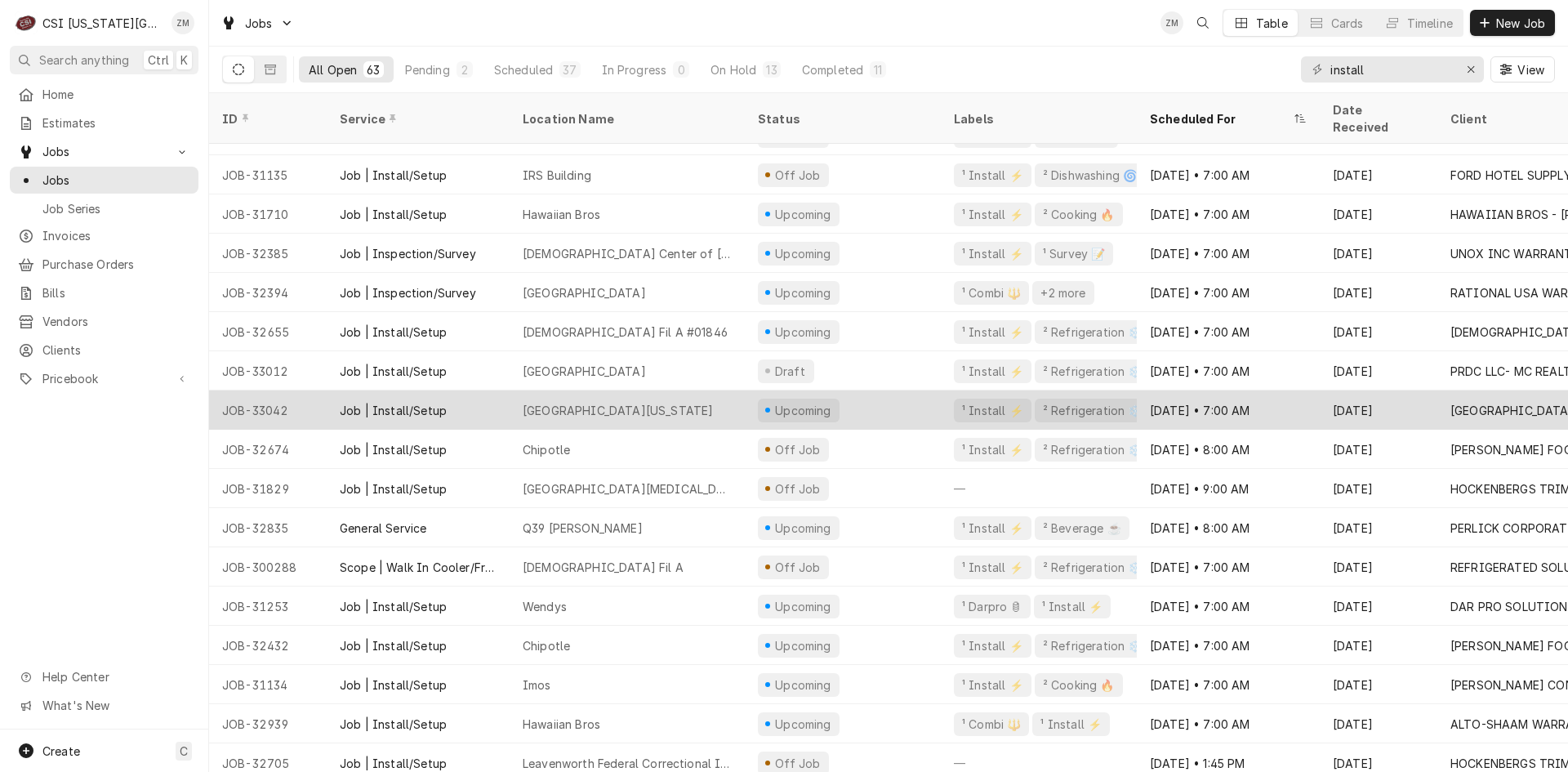
click at [833, 401] on div "Upcoming" at bounding box center [843, 410] width 196 height 39
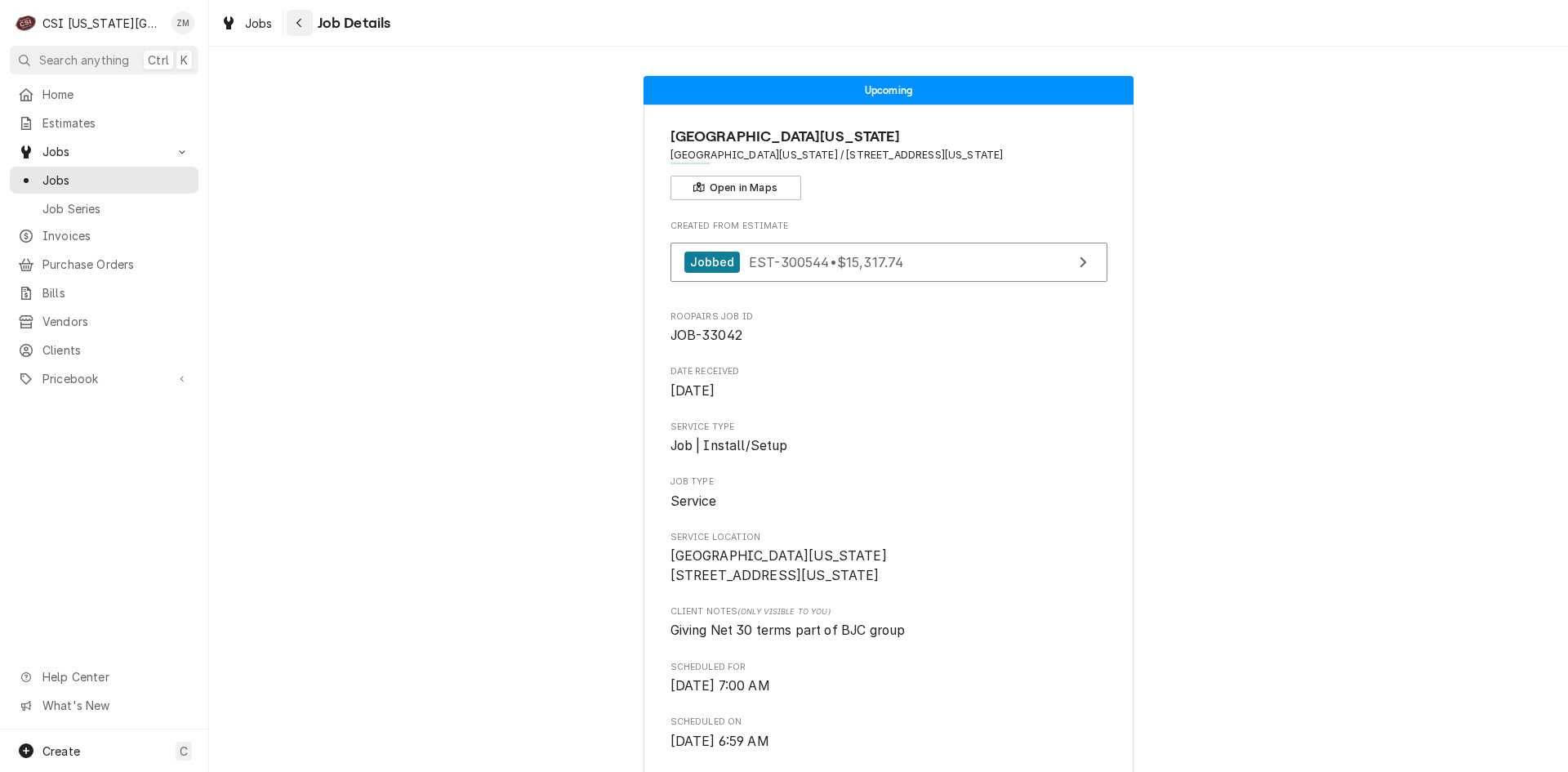
click at [307, 31] on button "Navigate back" at bounding box center [300, 22] width 26 height 26
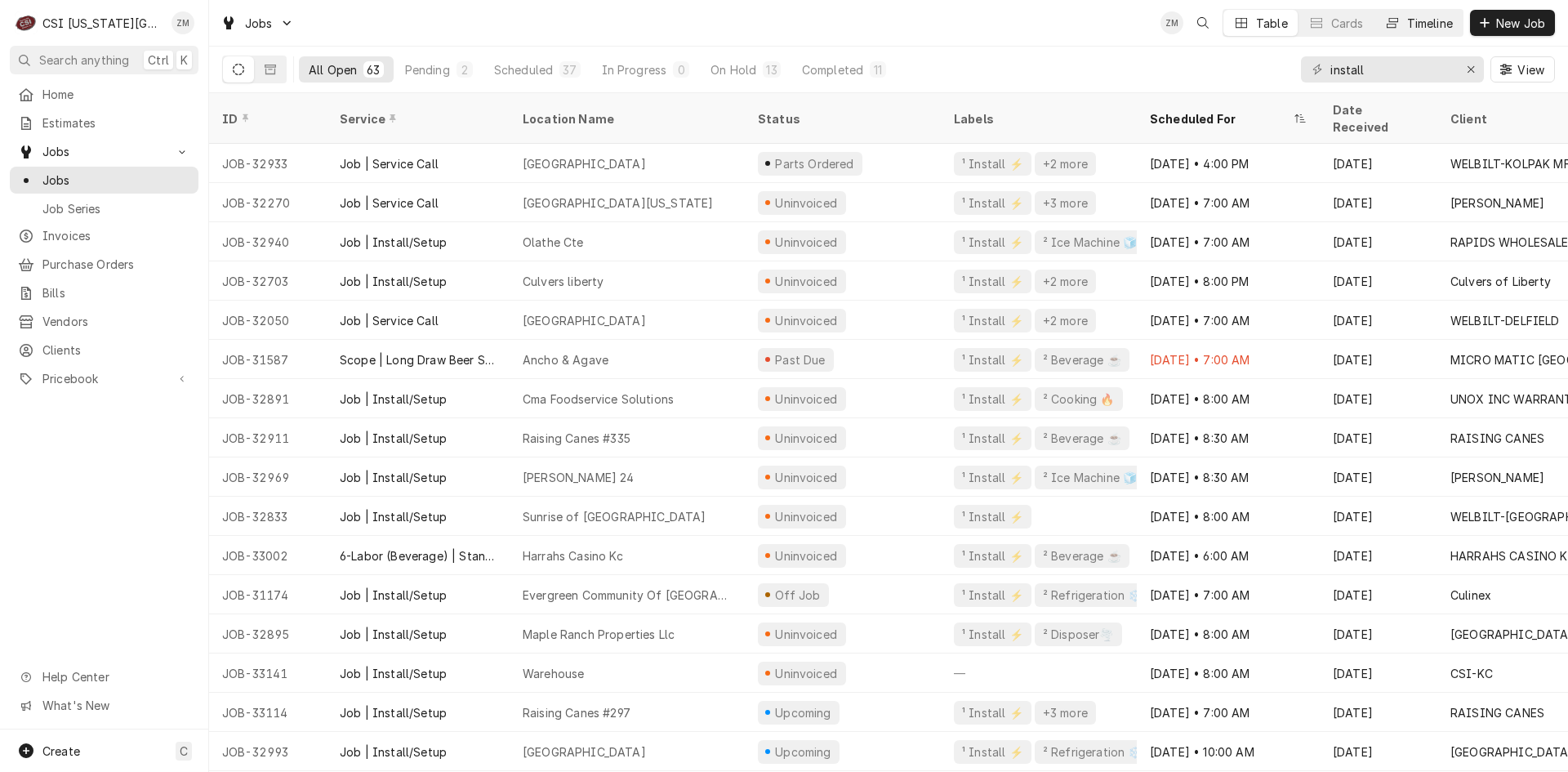
click at [1419, 11] on button "Timeline" at bounding box center [1418, 22] width 88 height 26
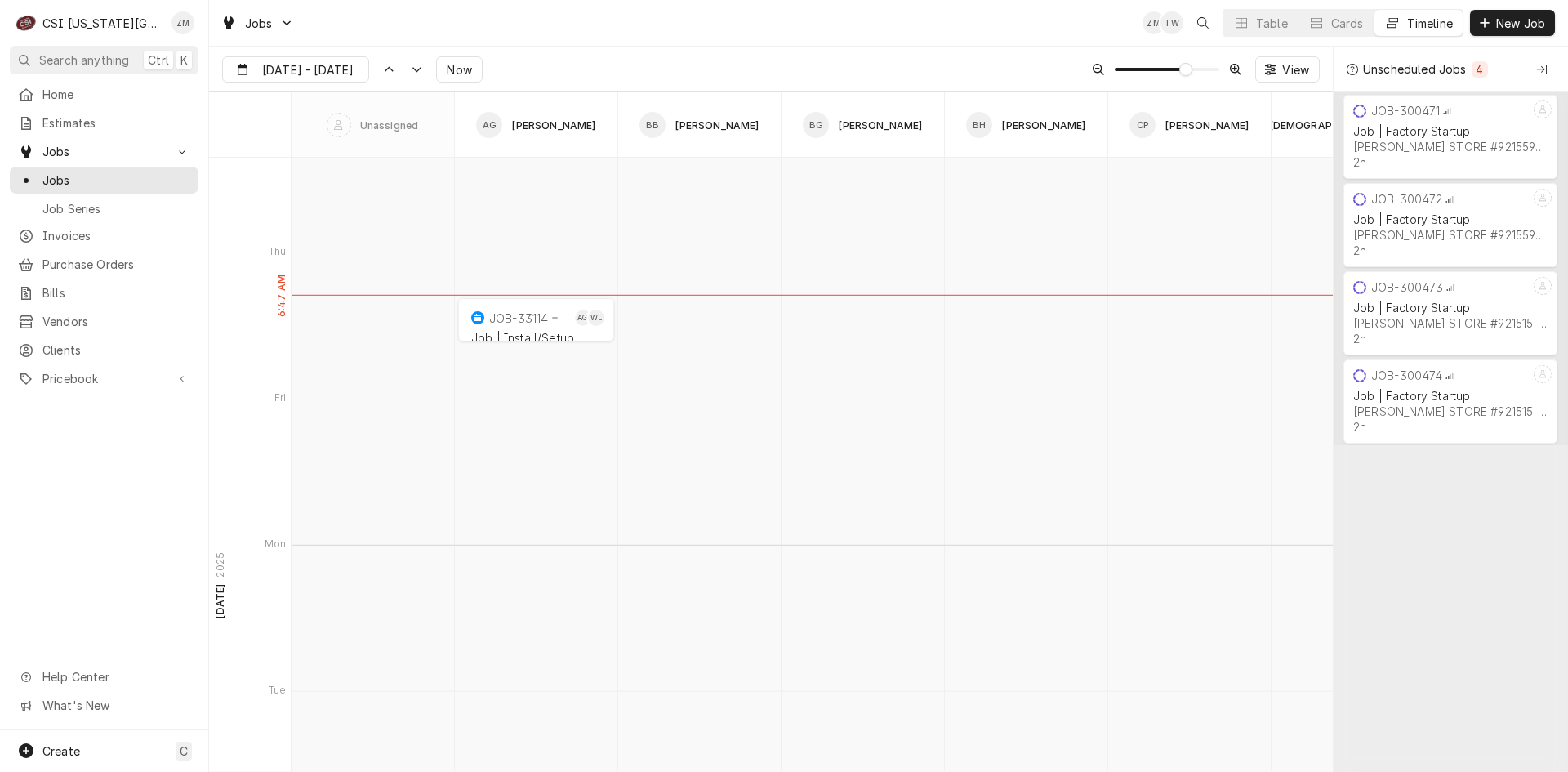
scroll to position [11624, 0]
type input "[DATE]"
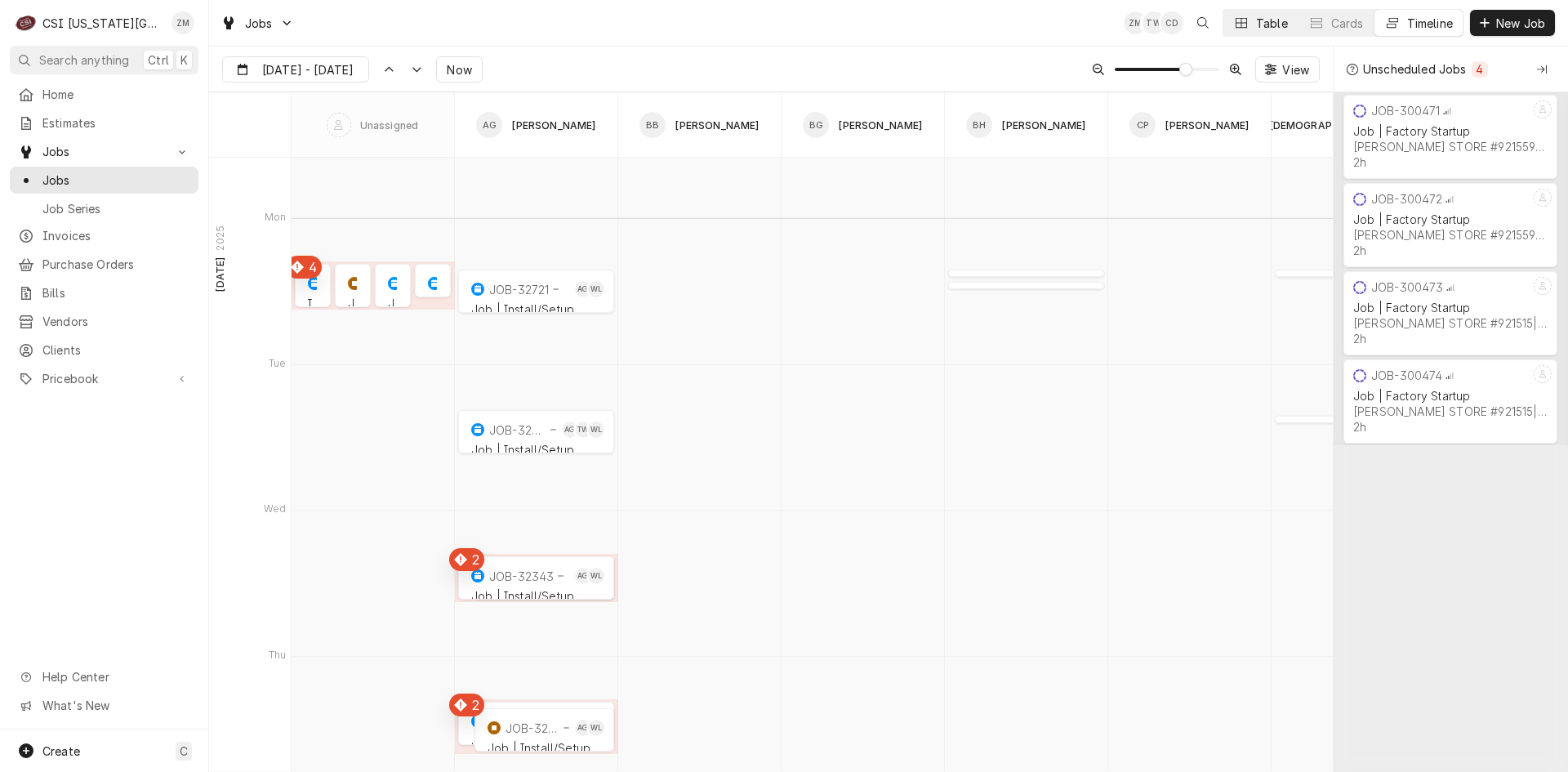
click at [1282, 30] on div "Table" at bounding box center [1272, 23] width 32 height 17
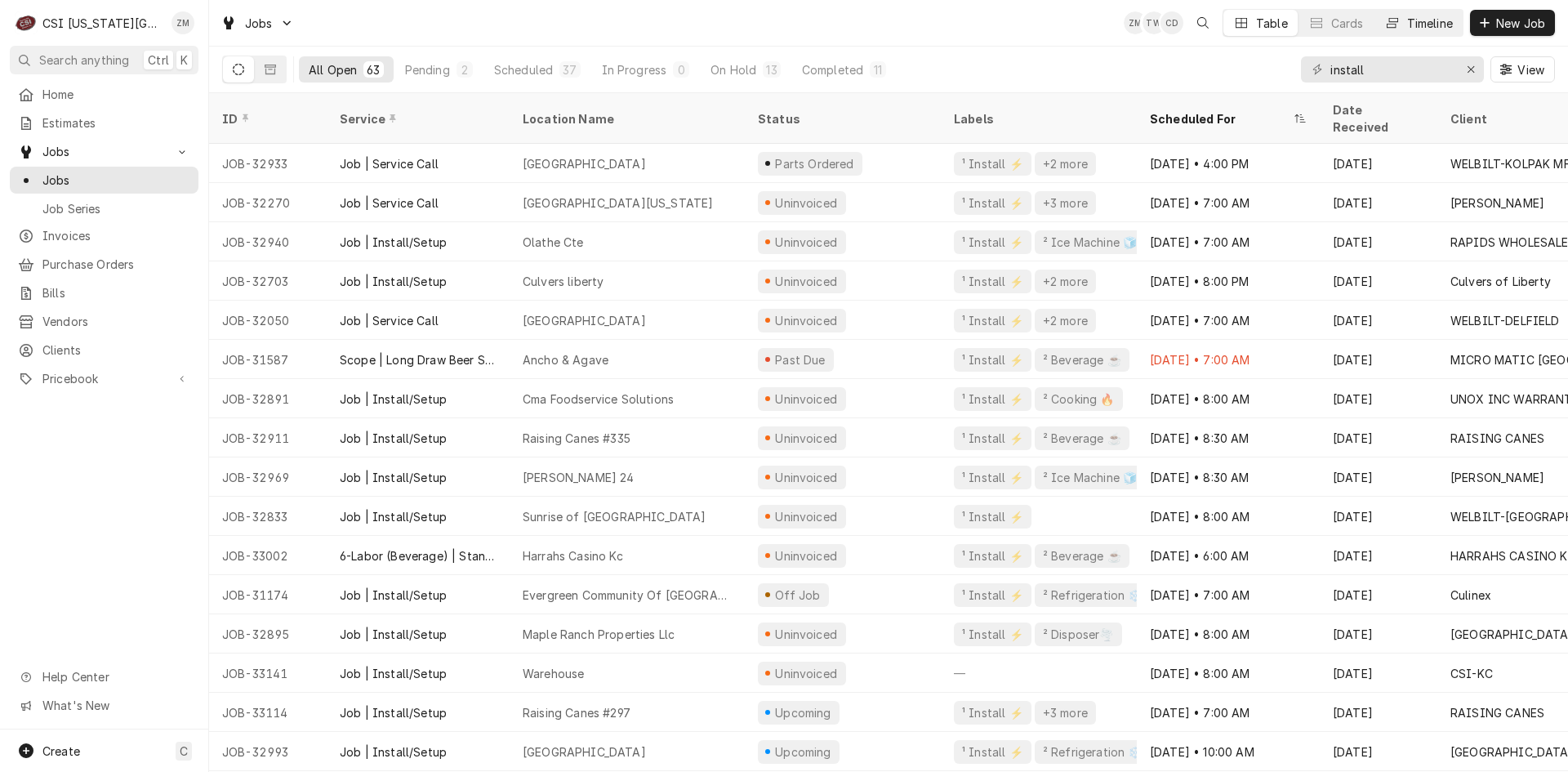
click at [1411, 24] on div "Timeline" at bounding box center [1430, 23] width 46 height 17
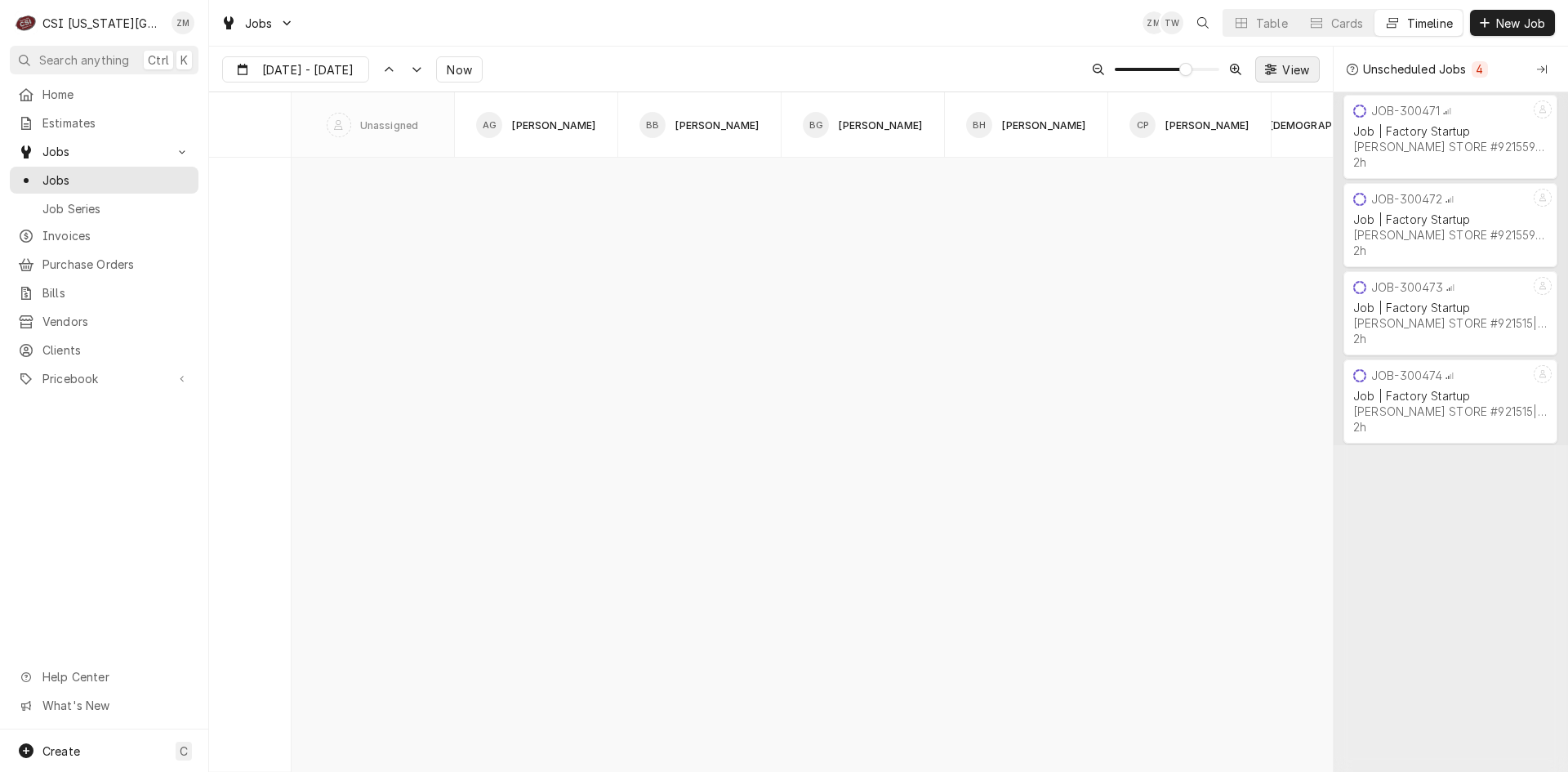
scroll to position [10017, 0]
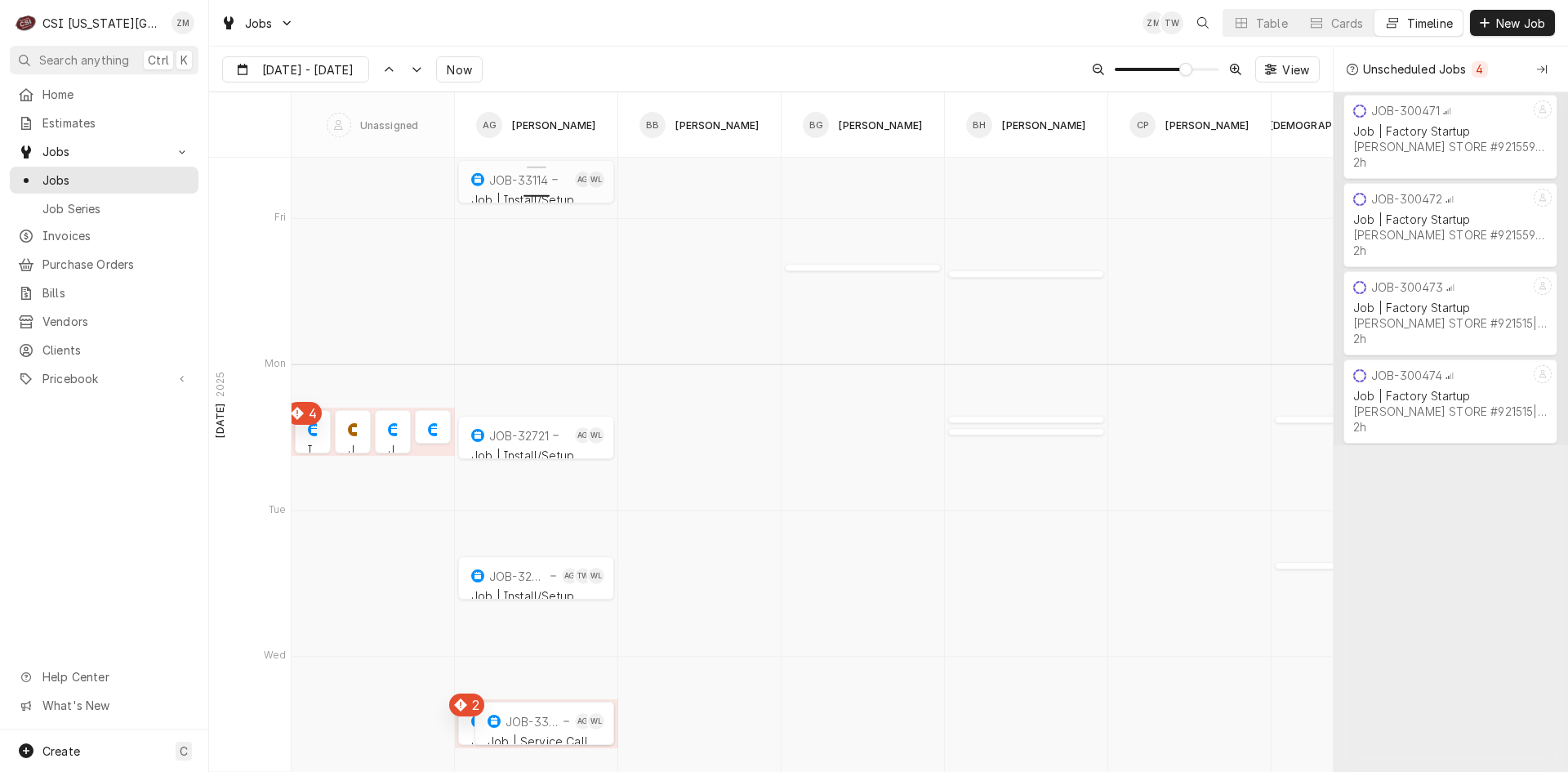
type input "[DATE]"
click at [1288, 23] on button "Table" at bounding box center [1260, 22] width 74 height 26
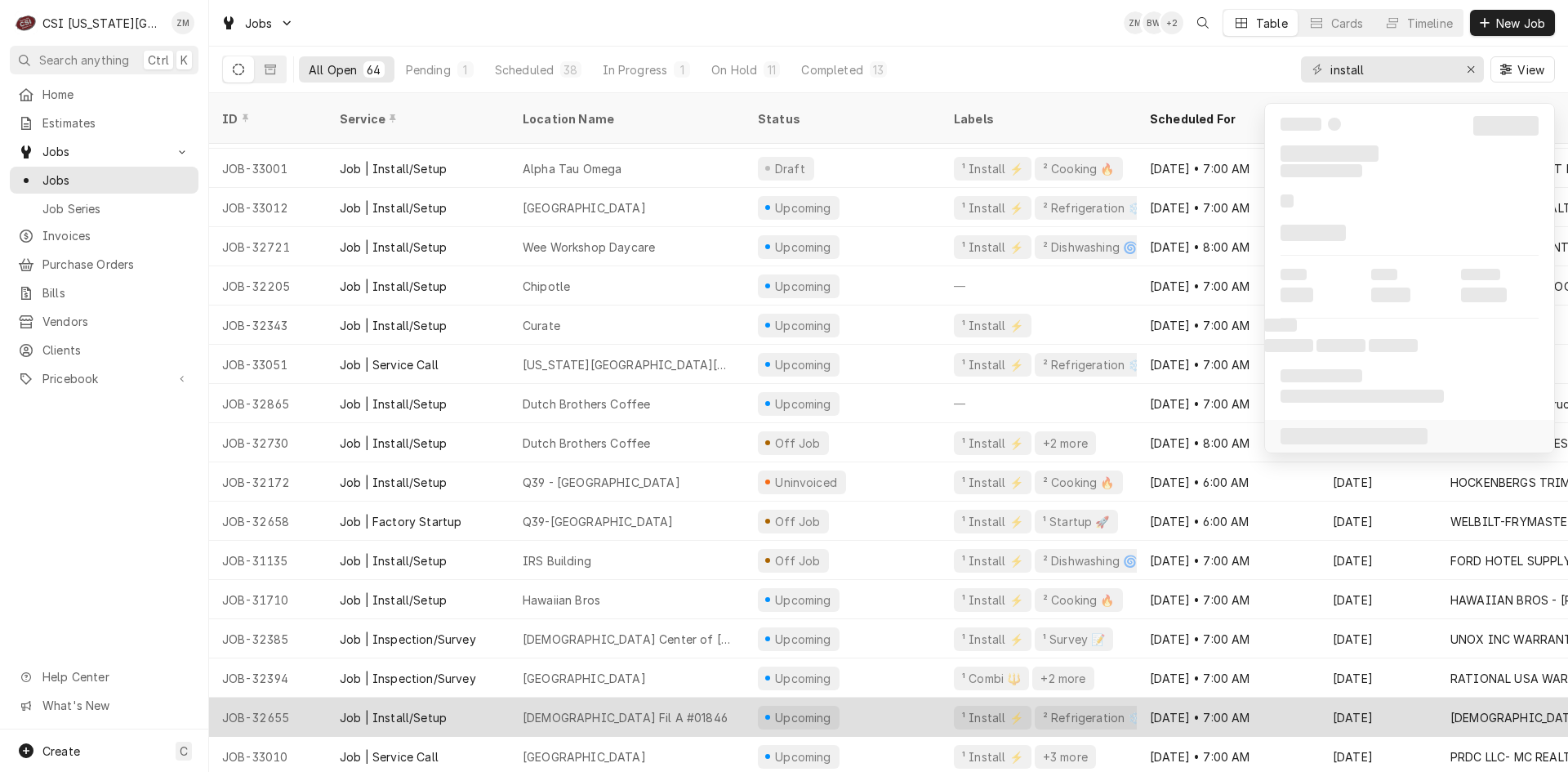
scroll to position [1011, 0]
